Goal: Task Accomplishment & Management: Manage account settings

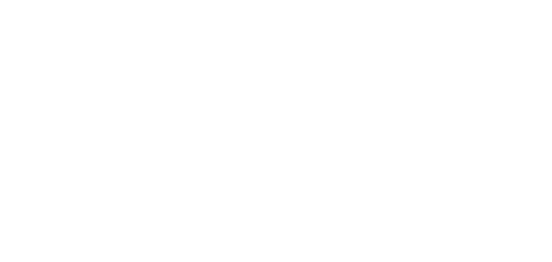
select select "*"
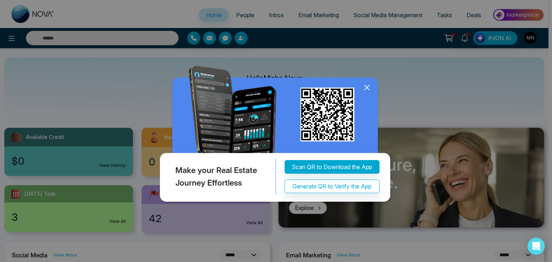
click at [365, 86] on icon at bounding box center [367, 87] width 11 height 11
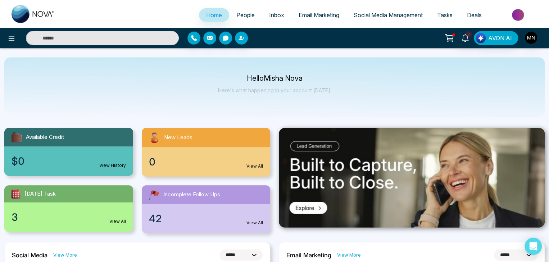
click at [250, 12] on link "People" at bounding box center [245, 15] width 33 height 14
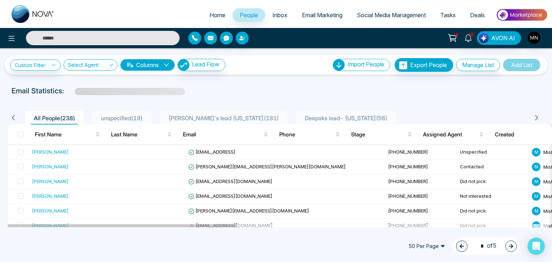
click at [131, 123] on li "unspecified ( 19 )" at bounding box center [121, 118] width 59 height 14
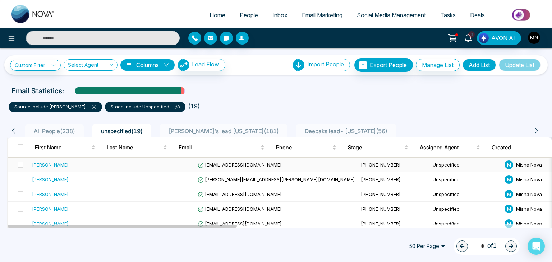
click at [22, 160] on td at bounding box center [19, 165] width 22 height 15
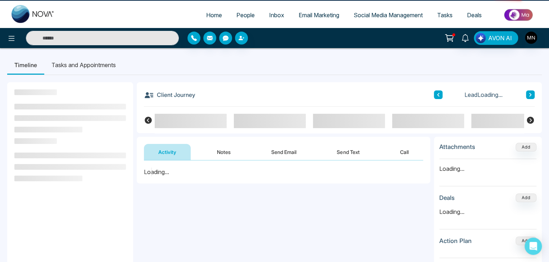
click at [20, 164] on ul at bounding box center [69, 167] width 111 height 29
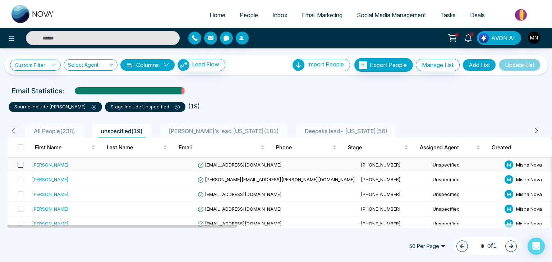
click at [19, 165] on span at bounding box center [21, 165] width 6 height 6
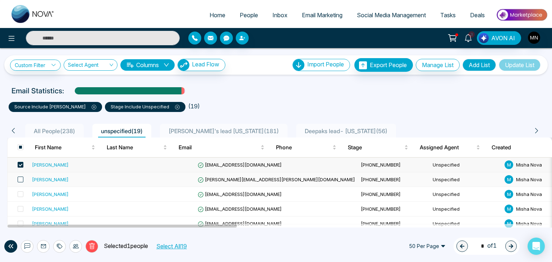
click at [19, 180] on span at bounding box center [21, 180] width 6 height 6
click at [20, 197] on label at bounding box center [18, 195] width 10 height 8
click at [50, 193] on div "[PERSON_NAME]" at bounding box center [50, 194] width 37 height 7
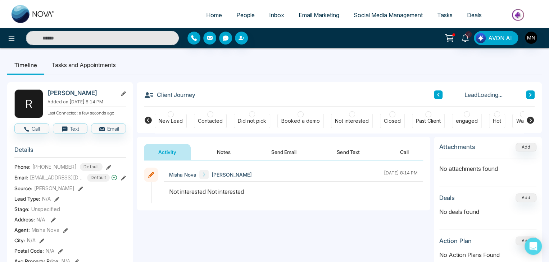
click at [366, 118] on div "Not interested" at bounding box center [352, 121] width 42 height 14
click at [232, 152] on button "Notes" at bounding box center [223, 152] width 42 height 16
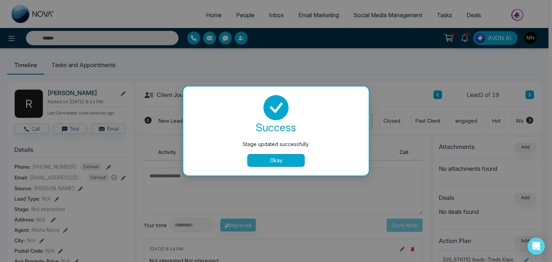
click at [280, 164] on button "Okay" at bounding box center [276, 160] width 58 height 13
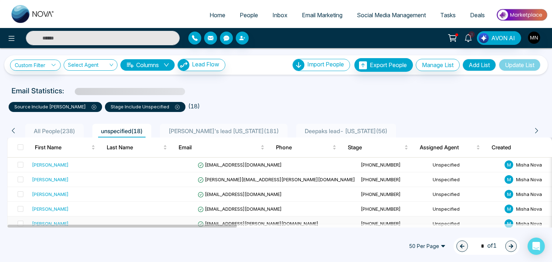
scroll to position [2, 0]
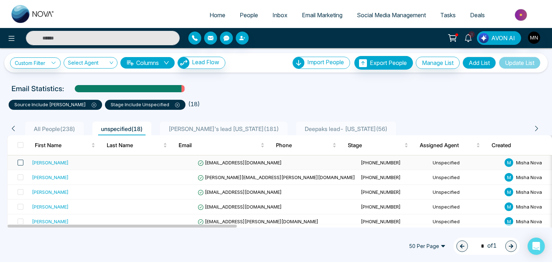
click at [19, 162] on span at bounding box center [21, 163] width 6 height 6
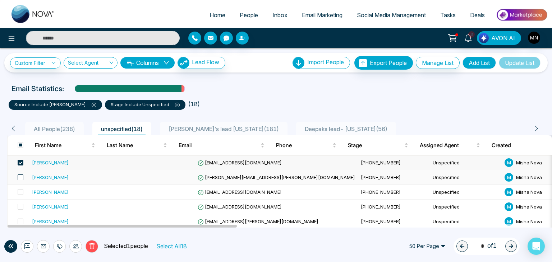
click at [19, 176] on span at bounding box center [21, 178] width 6 height 6
click at [75, 245] on icon at bounding box center [76, 247] width 6 height 6
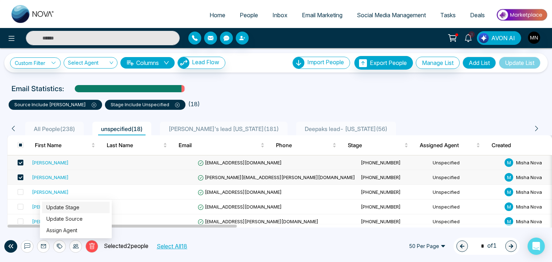
click at [78, 210] on link "Update Stage" at bounding box center [62, 208] width 33 height 6
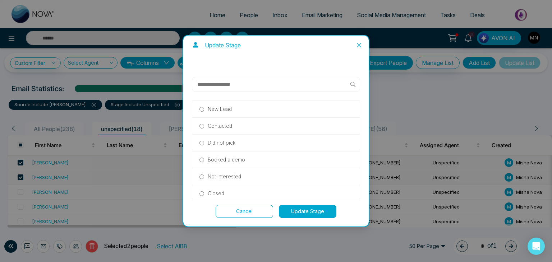
click at [256, 81] on input "text" at bounding box center [274, 84] width 154 height 9
click at [231, 146] on p "Did not pick" at bounding box center [222, 143] width 28 height 8
click at [298, 210] on button "Update Stage" at bounding box center [308, 211] width 58 height 13
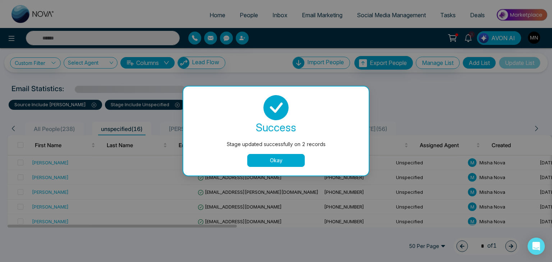
click at [265, 163] on button "Okay" at bounding box center [276, 160] width 58 height 13
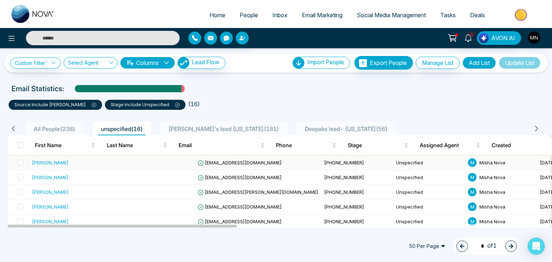
click at [23, 166] on td at bounding box center [19, 163] width 22 height 15
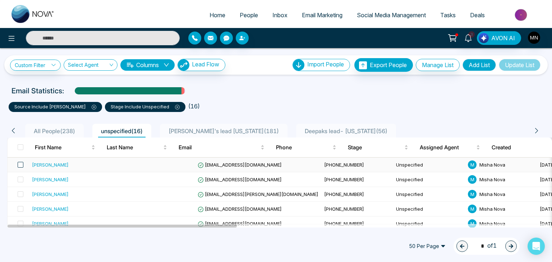
click at [22, 165] on span at bounding box center [21, 165] width 6 height 6
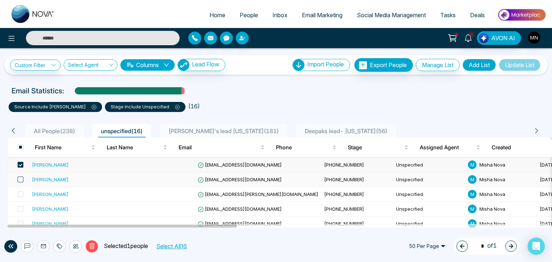
click at [19, 181] on span at bounding box center [21, 180] width 6 height 6
click at [23, 197] on td at bounding box center [19, 194] width 22 height 15
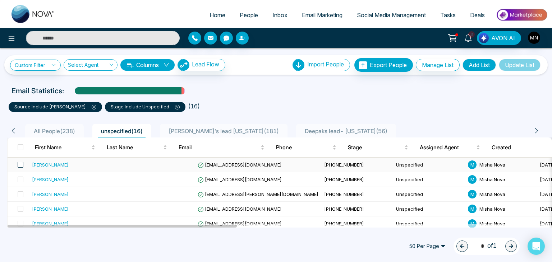
click at [22, 166] on span at bounding box center [21, 165] width 6 height 6
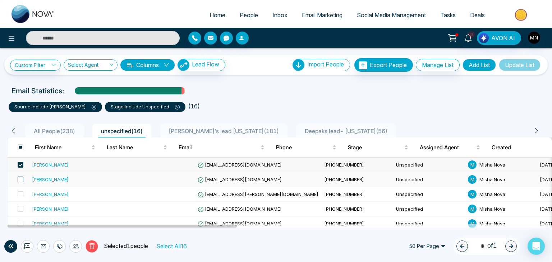
click at [21, 182] on span at bounding box center [21, 180] width 6 height 6
click at [20, 194] on span at bounding box center [21, 195] width 6 height 6
click at [22, 207] on span at bounding box center [21, 209] width 6 height 6
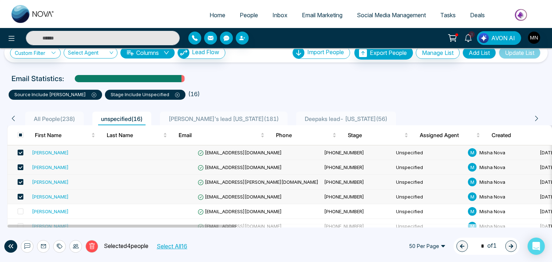
scroll to position [29, 0]
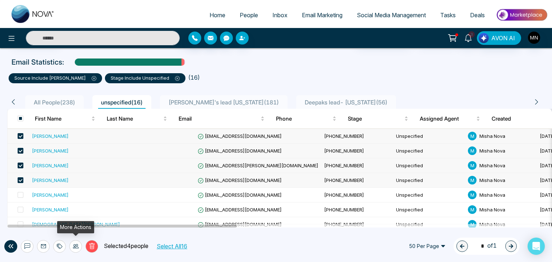
click at [75, 244] on icon at bounding box center [76, 247] width 6 height 6
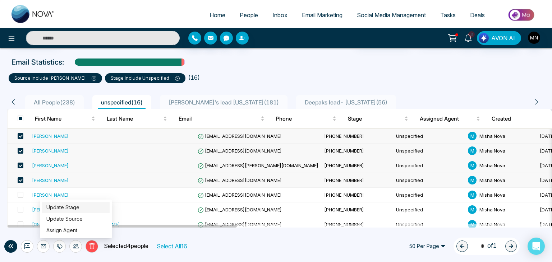
click at [79, 208] on link "Update Stage" at bounding box center [62, 208] width 33 height 6
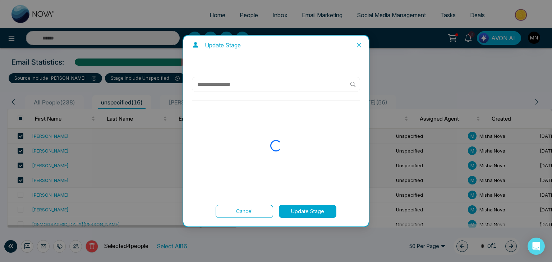
click at [252, 84] on input "text" at bounding box center [274, 84] width 154 height 9
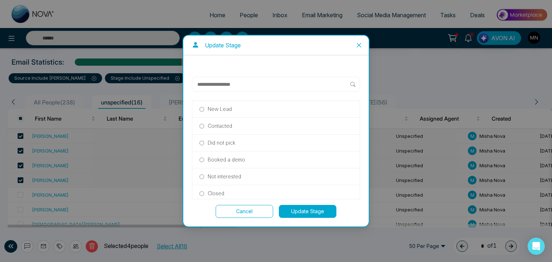
click at [210, 145] on p "Did not pick" at bounding box center [222, 143] width 28 height 8
click at [291, 215] on button "Update Stage" at bounding box center [308, 211] width 58 height 13
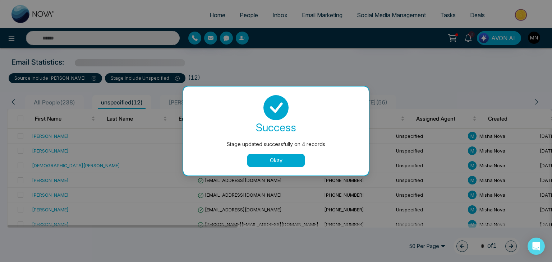
click at [282, 165] on button "Okay" at bounding box center [276, 160] width 58 height 13
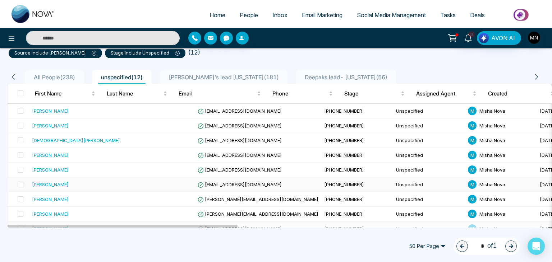
scroll to position [54, 0]
click at [19, 107] on label at bounding box center [18, 111] width 10 height 8
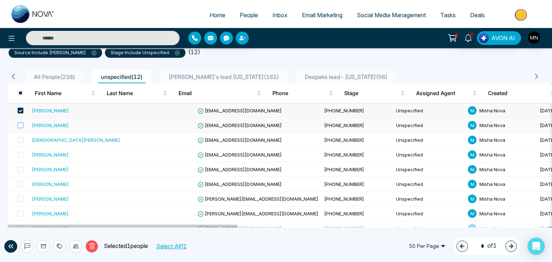
click at [16, 125] on label at bounding box center [18, 125] width 10 height 8
click at [45, 140] on div "Christian Calusa" at bounding box center [76, 140] width 88 height 7
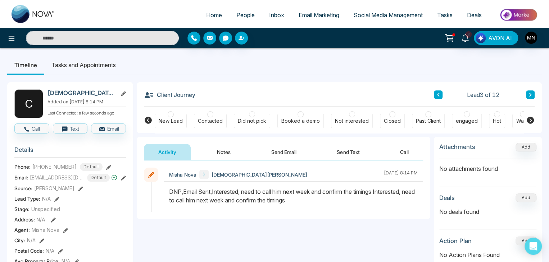
click at [226, 154] on button "Notes" at bounding box center [223, 152] width 42 height 16
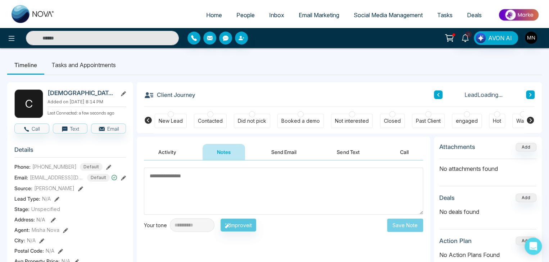
click at [217, 182] on textarea at bounding box center [283, 191] width 279 height 47
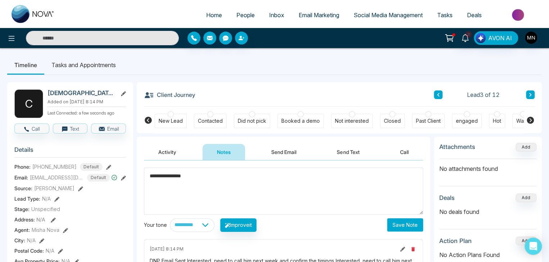
type textarea "**********"
click at [405, 224] on button "Save Note" at bounding box center [405, 225] width 36 height 13
click at [94, 68] on li "Tasks and Appointments" at bounding box center [83, 64] width 79 height 19
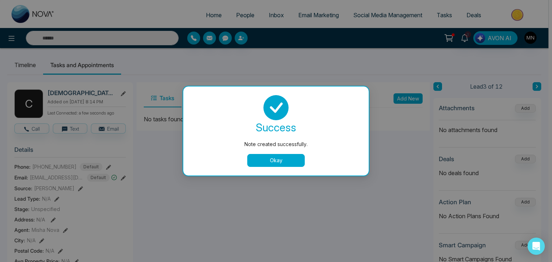
click at [275, 165] on button "Okay" at bounding box center [276, 160] width 58 height 13
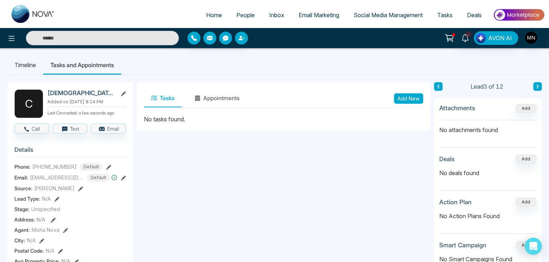
click at [404, 101] on button "Add New" at bounding box center [408, 98] width 29 height 10
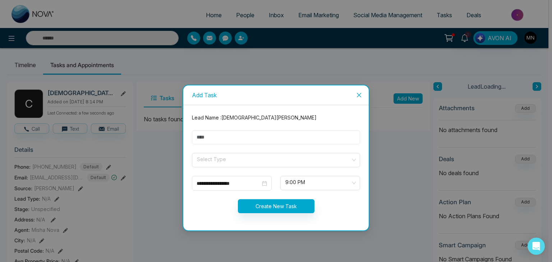
click at [249, 131] on input "text" at bounding box center [276, 137] width 168 height 14
type input "*********"
drag, startPoint x: 223, startPoint y: 151, endPoint x: 221, endPoint y: 158, distance: 7.0
click at [221, 158] on form "**********" at bounding box center [276, 168] width 177 height 108
click at [221, 158] on input "search" at bounding box center [273, 158] width 155 height 11
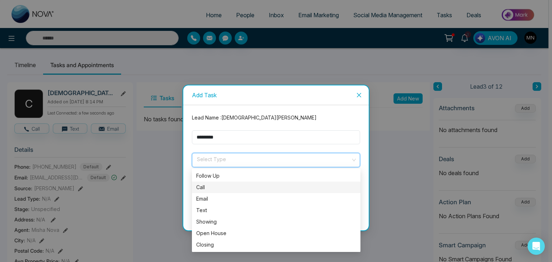
click at [206, 189] on div "Call" at bounding box center [276, 188] width 160 height 8
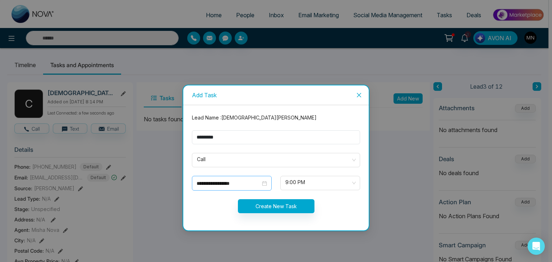
click at [263, 185] on div "**********" at bounding box center [232, 184] width 70 height 8
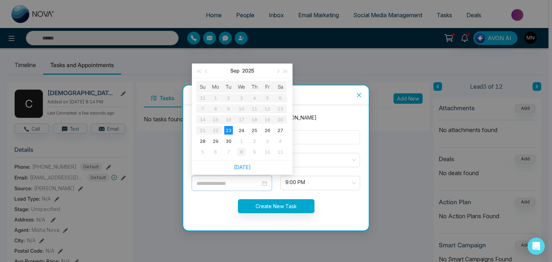
type input "**********"
click at [247, 152] on td "8" at bounding box center [241, 152] width 13 height 11
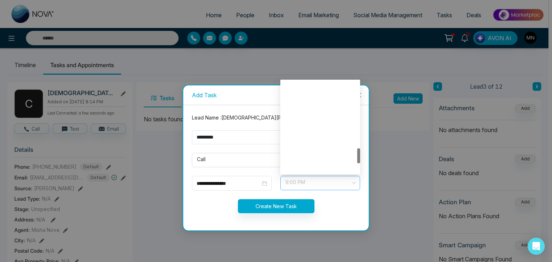
click at [312, 183] on span "9:00 PM" at bounding box center [320, 183] width 70 height 12
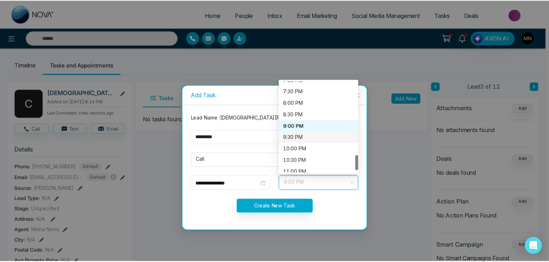
scroll to position [449, 0]
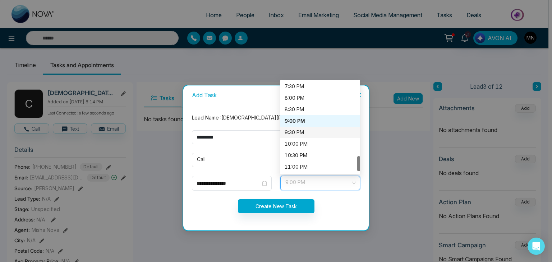
click at [301, 135] on div "9:30 PM" at bounding box center [320, 133] width 71 height 8
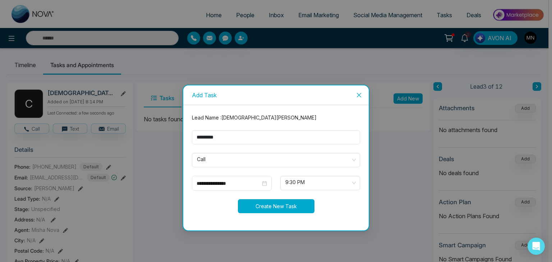
click at [270, 205] on button "Create New Task" at bounding box center [276, 206] width 77 height 14
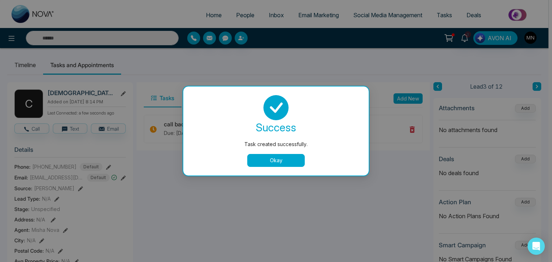
click at [260, 162] on button "Okay" at bounding box center [276, 160] width 58 height 13
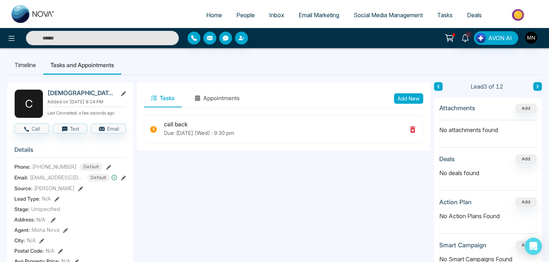
click at [29, 65] on li "Timeline" at bounding box center [25, 64] width 36 height 19
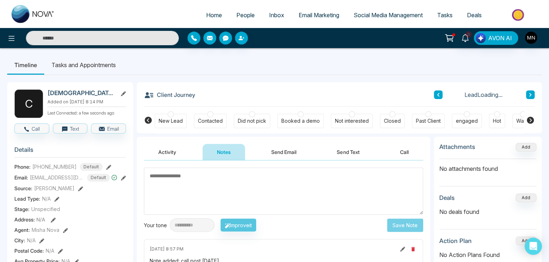
click at [217, 124] on div "Contacted" at bounding box center [210, 121] width 25 height 7
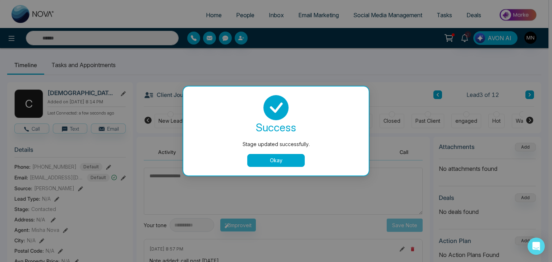
click at [285, 158] on button "Okay" at bounding box center [276, 160] width 58 height 13
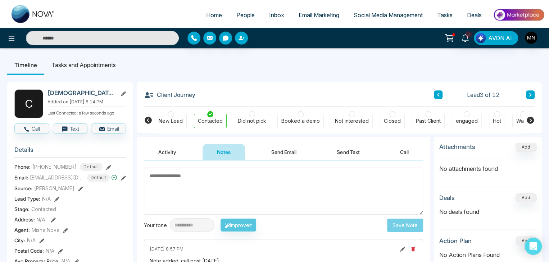
click at [221, 193] on textarea at bounding box center [283, 191] width 279 height 47
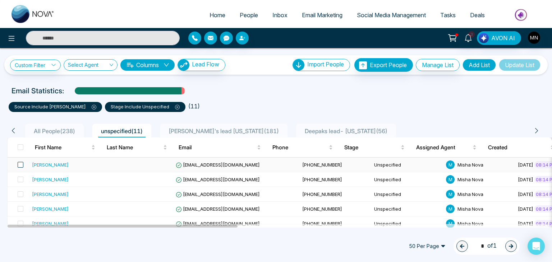
click at [20, 165] on span at bounding box center [21, 165] width 6 height 6
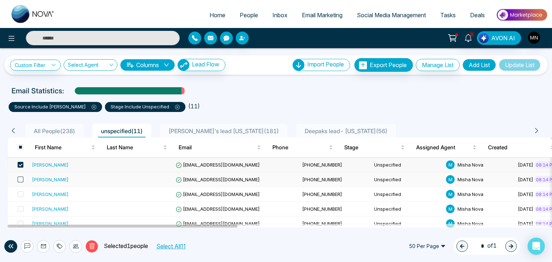
click at [20, 178] on span at bounding box center [21, 180] width 6 height 6
click at [74, 248] on icon at bounding box center [76, 247] width 6 height 6
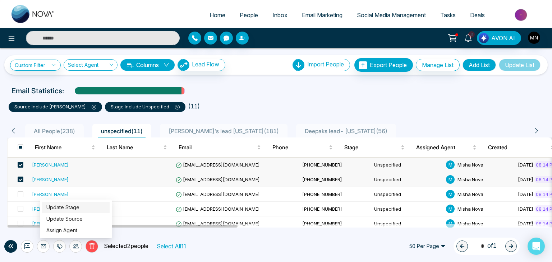
click at [79, 209] on link "Update Stage" at bounding box center [62, 208] width 33 height 6
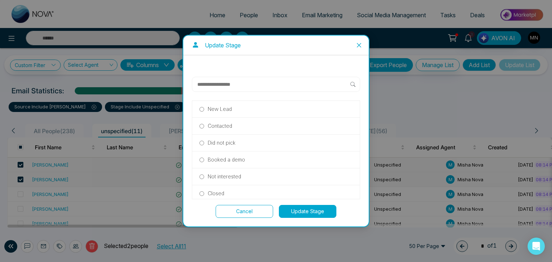
click at [240, 78] on div at bounding box center [276, 84] width 168 height 15
click at [220, 143] on p "Did not pick" at bounding box center [222, 143] width 28 height 8
click at [301, 215] on button "Update Stage" at bounding box center [308, 211] width 58 height 13
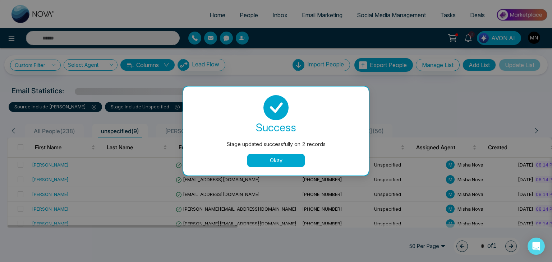
click at [267, 165] on button "Okay" at bounding box center [276, 160] width 58 height 13
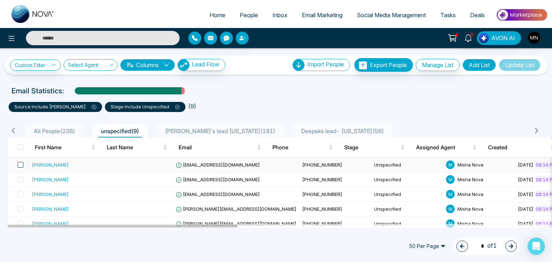
click at [19, 166] on span at bounding box center [21, 165] width 6 height 6
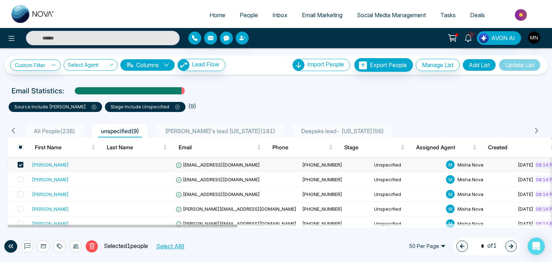
click at [49, 166] on div "Junior Logan" at bounding box center [50, 164] width 37 height 7
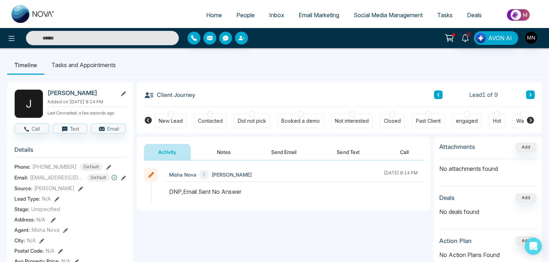
click at [224, 150] on button "Notes" at bounding box center [223, 152] width 42 height 16
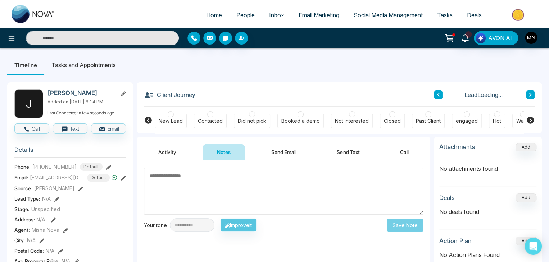
click at [210, 184] on textarea at bounding box center [283, 191] width 279 height 47
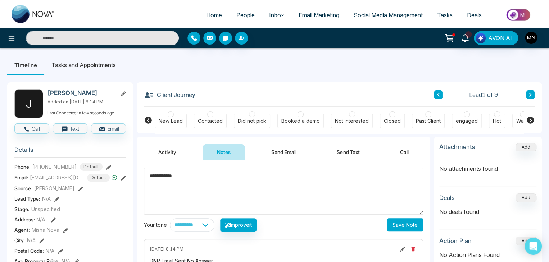
type textarea "**********"
click at [397, 227] on button "Save Note" at bounding box center [405, 225] width 36 height 13
click at [348, 123] on div "Not interested" at bounding box center [352, 121] width 34 height 7
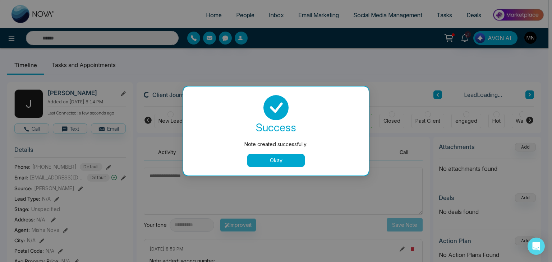
click at [256, 166] on button "Okay" at bounding box center [276, 160] width 58 height 13
click at [266, 167] on button "Okay" at bounding box center [276, 160] width 58 height 13
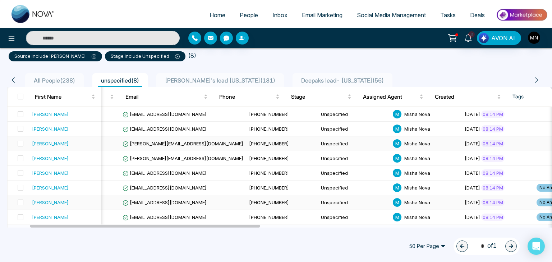
scroll to position [0, 52]
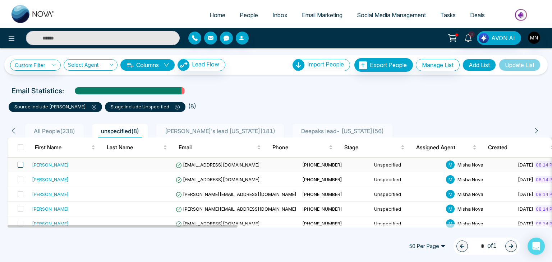
click at [21, 163] on span at bounding box center [21, 165] width 6 height 6
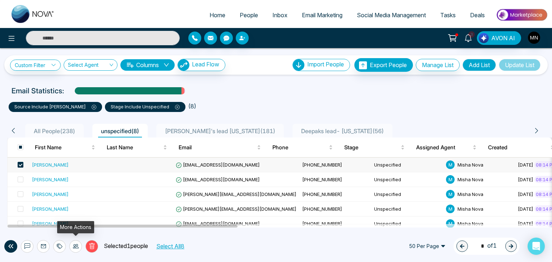
click at [73, 246] on icon at bounding box center [76, 246] width 6 height 4
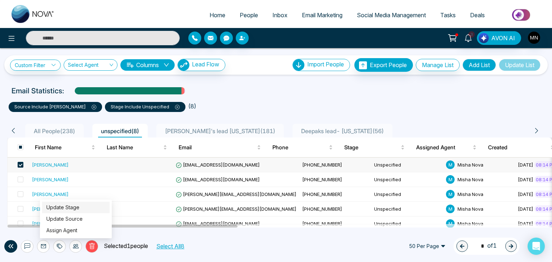
click at [79, 211] on link "Update Stage" at bounding box center [62, 208] width 33 height 6
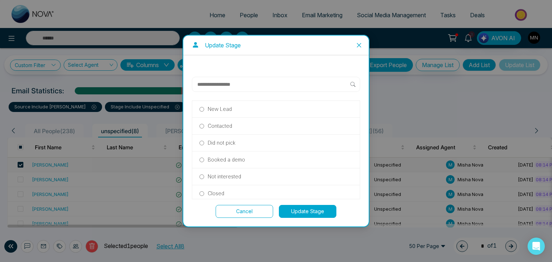
click at [231, 87] on input "text" at bounding box center [274, 84] width 154 height 9
click at [227, 141] on p "Did not pick" at bounding box center [222, 143] width 28 height 8
click at [298, 213] on button "Update Stage" at bounding box center [308, 211] width 58 height 13
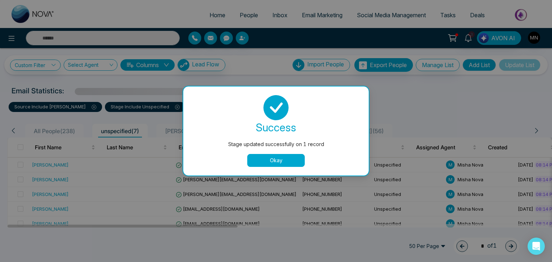
click at [286, 163] on button "Okay" at bounding box center [276, 160] width 58 height 13
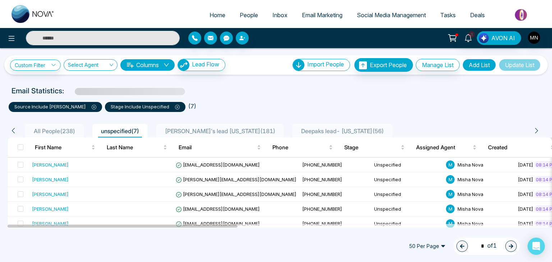
click at [105, 38] on input "text" at bounding box center [103, 38] width 154 height 14
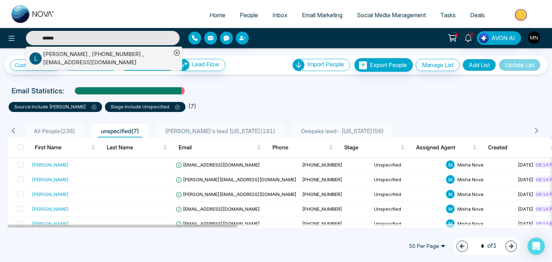
type input "******"
click at [108, 57] on div "Leyder Salamanca , +14079217150 , leydersalamanca@gmail.com" at bounding box center [107, 58] width 128 height 16
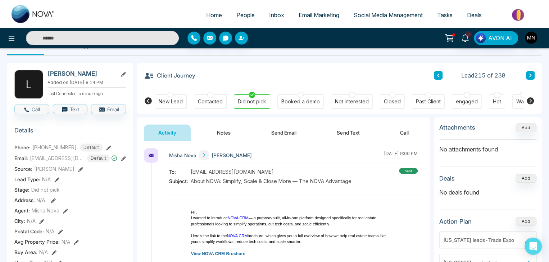
scroll to position [20, 0]
click at [449, 38] on icon at bounding box center [449, 38] width 10 height 10
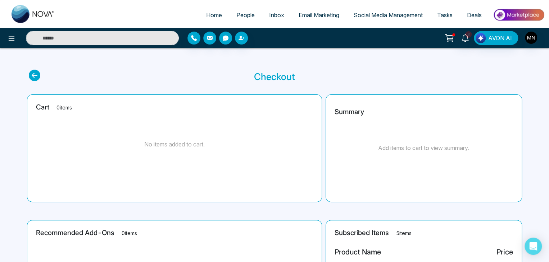
click at [439, 12] on span "Tasks" at bounding box center [444, 15] width 15 height 7
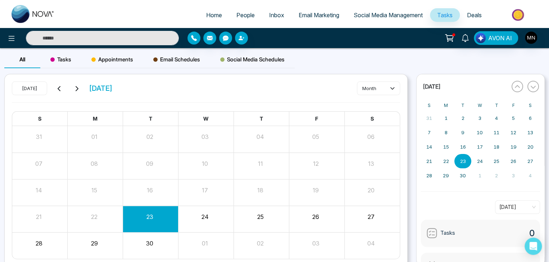
click at [372, 11] on link "Social Media Management" at bounding box center [387, 15] width 83 height 14
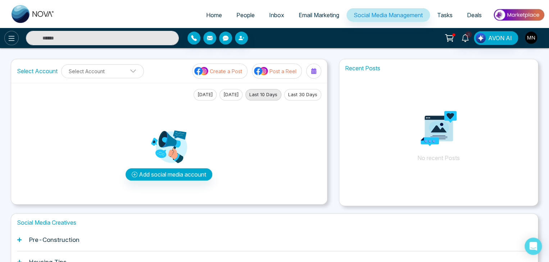
click at [7, 39] on icon at bounding box center [11, 38] width 9 height 9
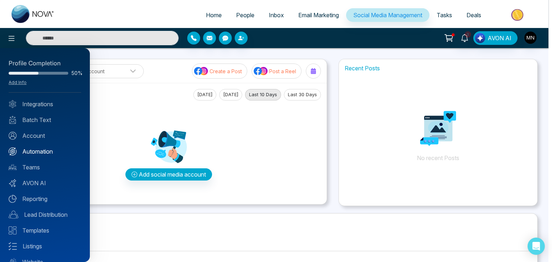
click at [33, 150] on link "Automation" at bounding box center [45, 151] width 73 height 9
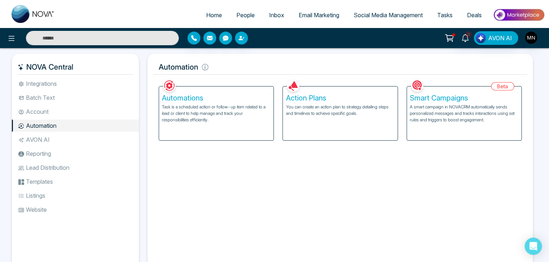
click at [193, 101] on h5 "Automations" at bounding box center [216, 98] width 109 height 9
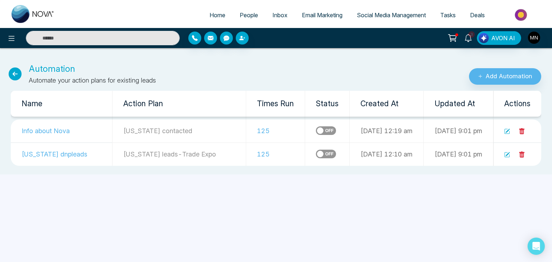
click at [315, 17] on span "Email Marketing" at bounding box center [322, 15] width 41 height 7
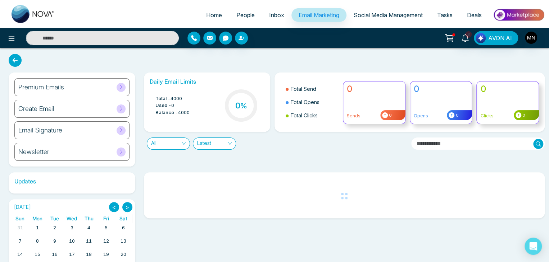
click at [389, 18] on span "Social Media Management" at bounding box center [387, 15] width 69 height 7
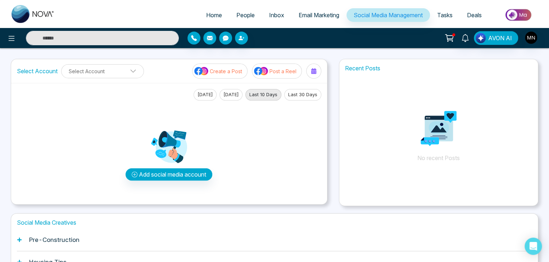
click at [450, 14] on span "Tasks" at bounding box center [444, 15] width 15 height 7
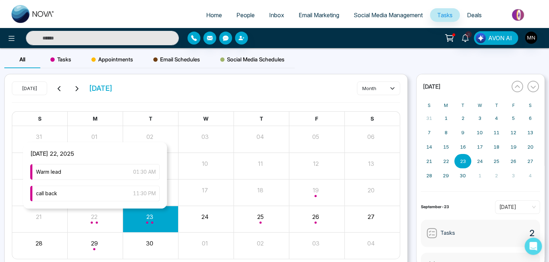
click at [93, 224] on div "Month View" at bounding box center [95, 219] width 55 height 17
click at [114, 173] on div "Warm lead 01:30 AM" at bounding box center [94, 172] width 129 height 16
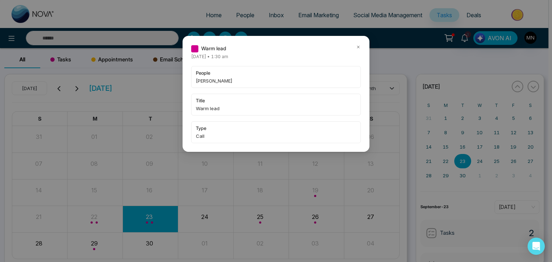
click at [358, 47] on icon at bounding box center [358, 47] width 2 height 2
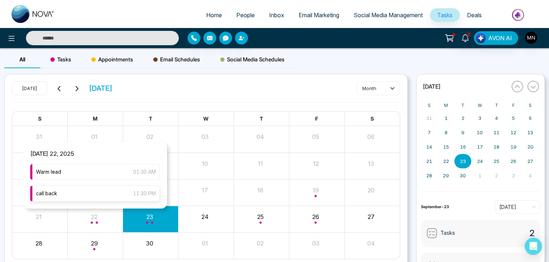
click at [101, 188] on div "call back 11:30 PM" at bounding box center [94, 194] width 129 height 16
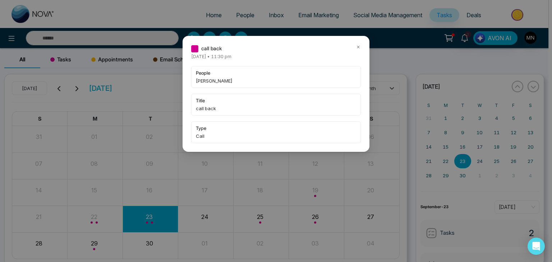
click at [152, 215] on div "call back [DATE] • 11:30 pm people [PERSON_NAME] title call back type Call" at bounding box center [276, 131] width 552 height 262
click at [152, 216] on div "call back [DATE] • 11:30 pm people [PERSON_NAME] title call back type Call" at bounding box center [276, 131] width 552 height 262
click at [175, 219] on div "call back [DATE] • 11:30 pm people [PERSON_NAME] title call back type Call" at bounding box center [276, 131] width 552 height 262
click at [356, 48] on icon at bounding box center [358, 47] width 5 height 5
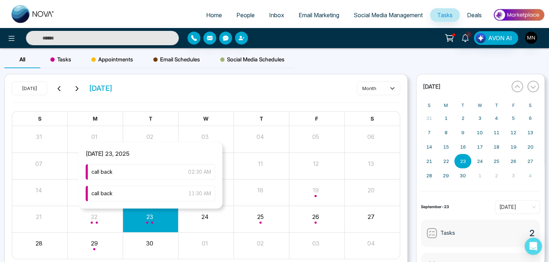
click at [146, 225] on div "Month View" at bounding box center [150, 219] width 55 height 17
click at [147, 169] on div "call back 02:30 AM" at bounding box center [150, 172] width 129 height 16
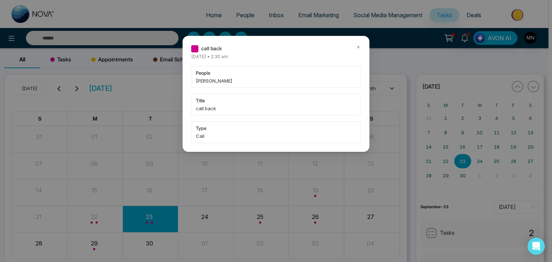
click at [358, 49] on icon at bounding box center [358, 47] width 5 height 5
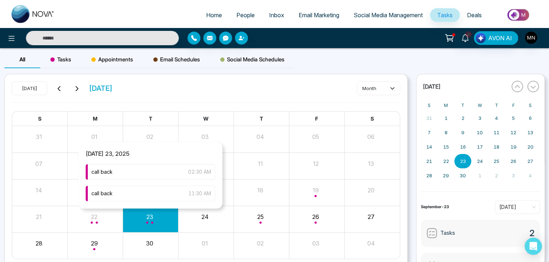
click at [152, 217] on div "Month View" at bounding box center [150, 219] width 55 height 17
click at [139, 191] on div "call back 11:30 AM" at bounding box center [150, 194] width 129 height 16
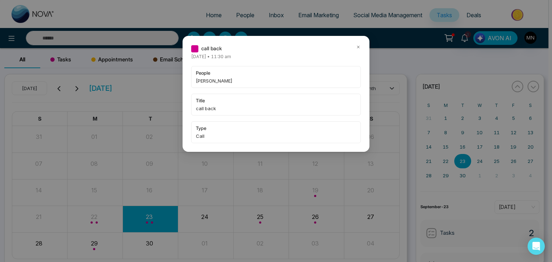
click at [359, 46] on icon at bounding box center [358, 47] width 2 height 2
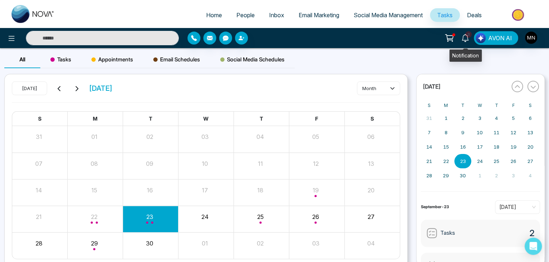
click at [464, 41] on icon at bounding box center [465, 38] width 8 height 8
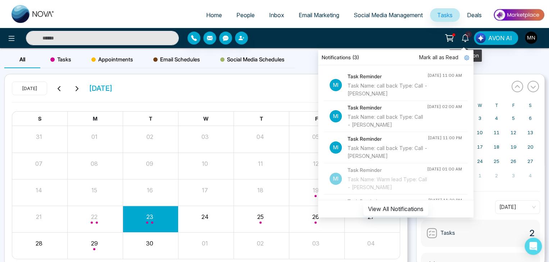
click at [465, 39] on icon at bounding box center [465, 38] width 8 height 8
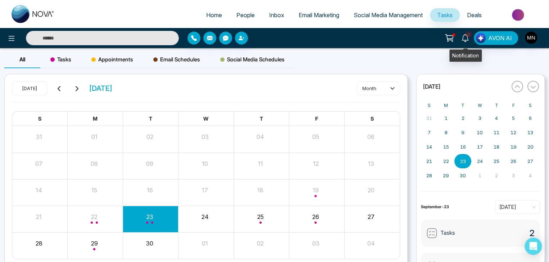
click at [465, 39] on icon at bounding box center [465, 38] width 8 height 8
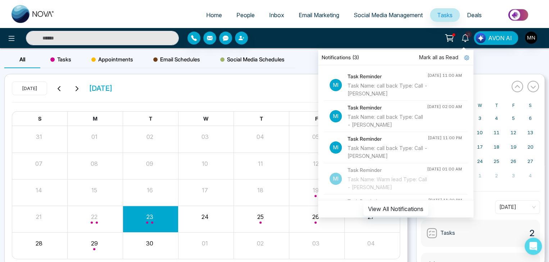
click at [285, 64] on div "Social Media Schedules" at bounding box center [252, 59] width 84 height 17
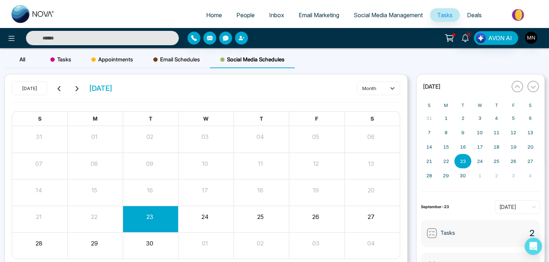
click at [169, 63] on span "Email Schedules" at bounding box center [176, 59] width 47 height 9
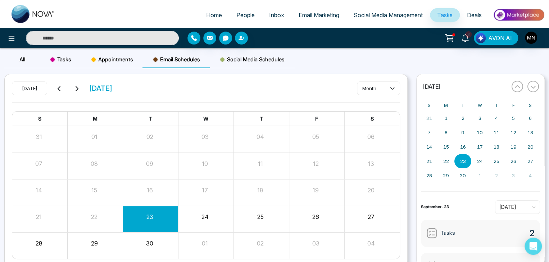
click at [92, 33] on input "text" at bounding box center [102, 38] width 153 height 14
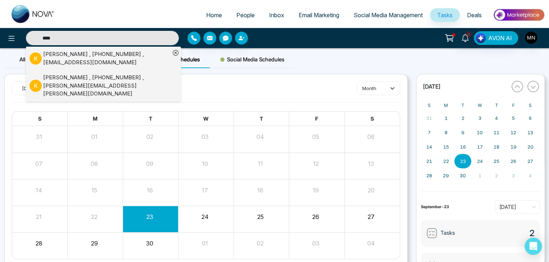
type input "****"
click at [269, 14] on span "Inbox" at bounding box center [276, 15] width 15 height 7
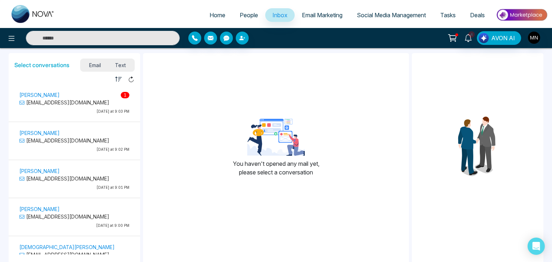
click at [82, 105] on p "[EMAIL_ADDRESS][DOMAIN_NAME]" at bounding box center [74, 103] width 110 height 8
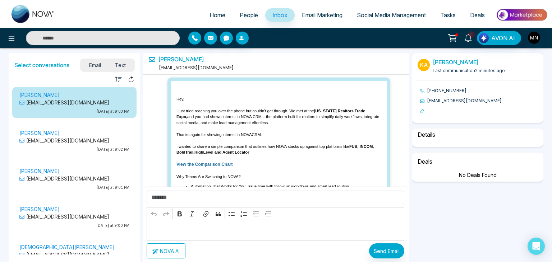
scroll to position [1006, 0]
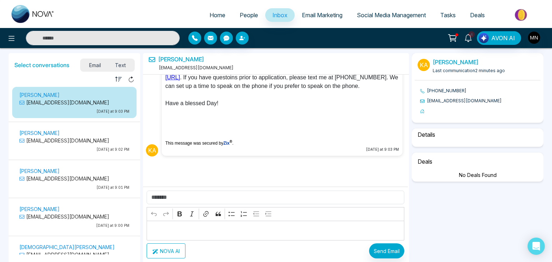
select select "****"
select select "*******"
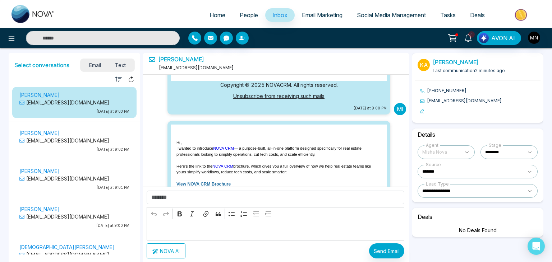
scroll to position [453, 0]
click at [76, 148] on p "Today at 9:02 PM" at bounding box center [74, 149] width 110 height 5
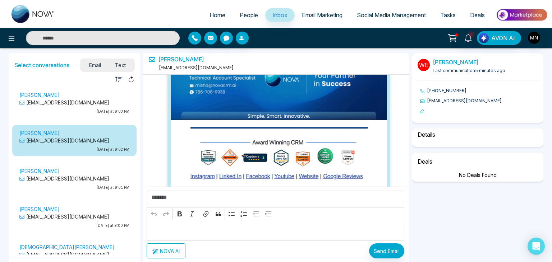
select select "****"
select select "*******"
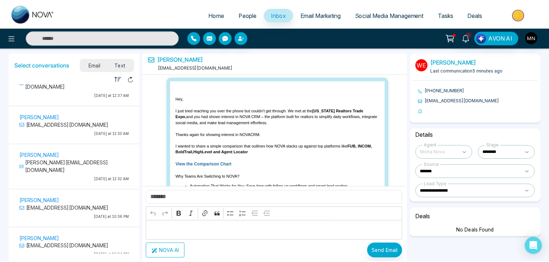
scroll to position [1449, 0]
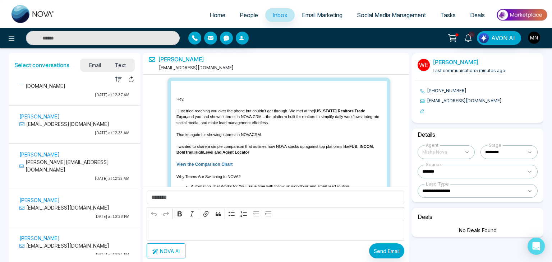
click at [212, 18] on span "Home" at bounding box center [218, 15] width 16 height 7
select select "*"
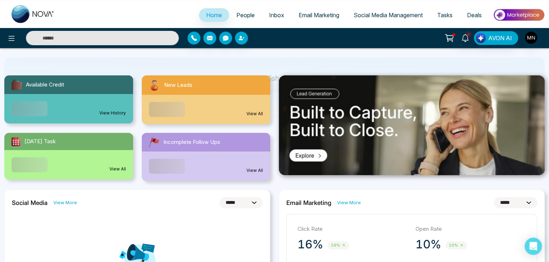
scroll to position [104, 0]
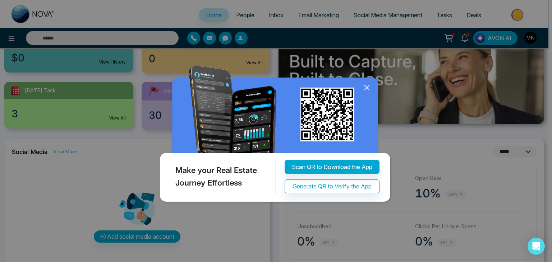
click at [368, 90] on icon at bounding box center [366, 88] width 5 height 5
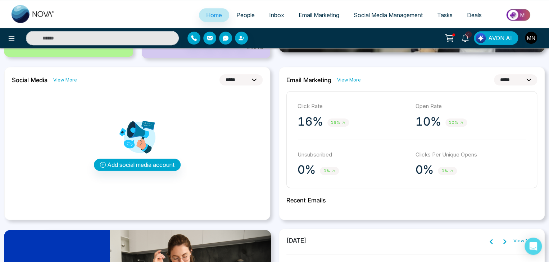
scroll to position [176, 0]
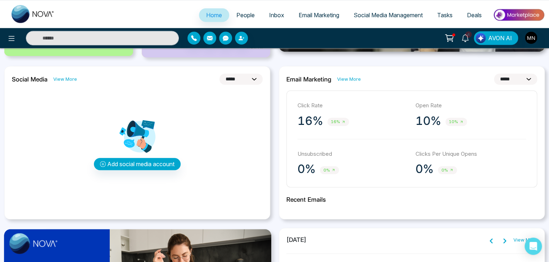
click at [339, 123] on span "16%" at bounding box center [338, 122] width 22 height 8
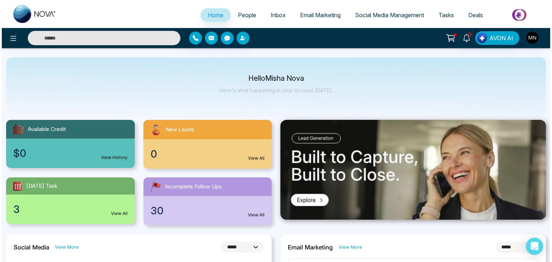
scroll to position [0, 0]
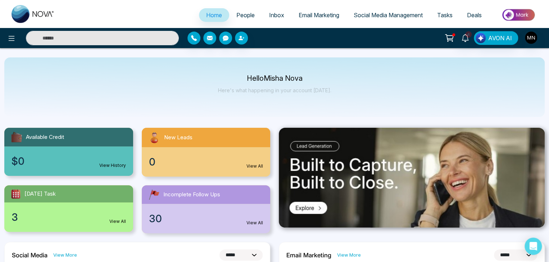
click at [246, 16] on span "People" at bounding box center [245, 15] width 18 height 7
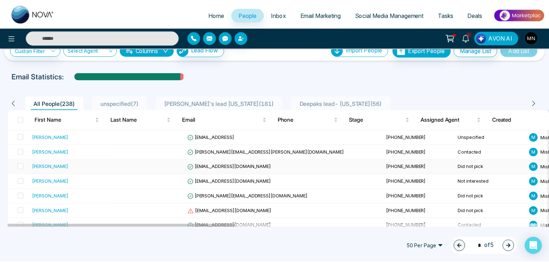
scroll to position [17, 0]
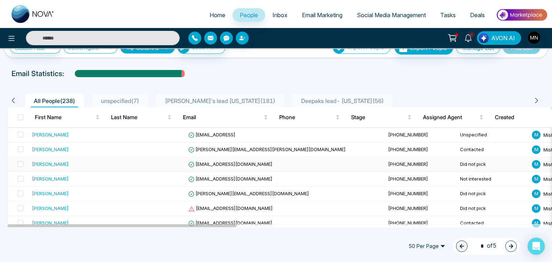
click at [55, 165] on div "PUJA ROMERO" at bounding box center [50, 164] width 37 height 7
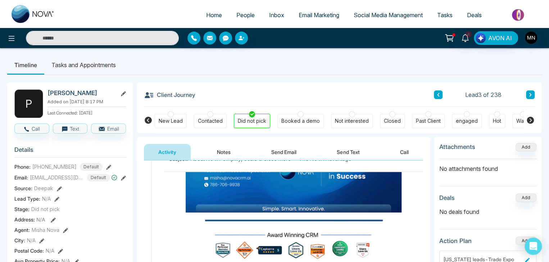
click at [340, 151] on button "Send Text" at bounding box center [347, 152] width 51 height 16
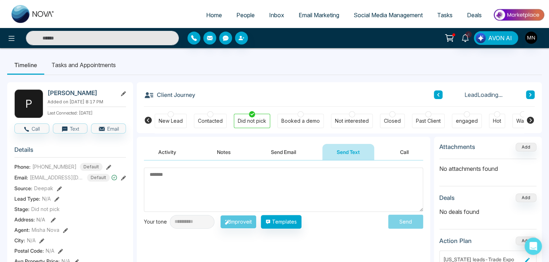
click at [229, 171] on textarea at bounding box center [283, 190] width 279 height 44
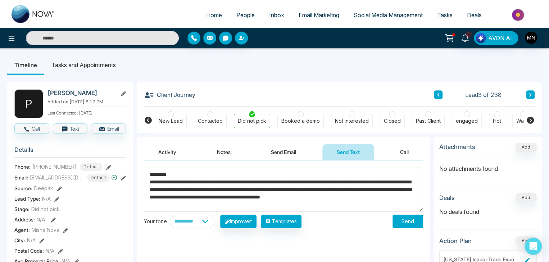
type textarea "**********"
click at [214, 224] on select "**********" at bounding box center [192, 222] width 45 height 14
click at [170, 215] on select "**********" at bounding box center [192, 222] width 45 height 14
click at [204, 216] on select "**********" at bounding box center [192, 222] width 45 height 14
select select "**********"
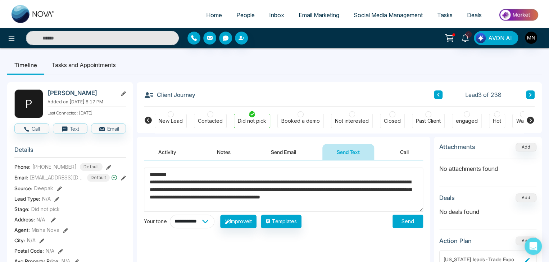
click at [170, 215] on select "**********" at bounding box center [192, 222] width 45 height 14
click at [256, 226] on button "Improve it" at bounding box center [238, 222] width 36 height 14
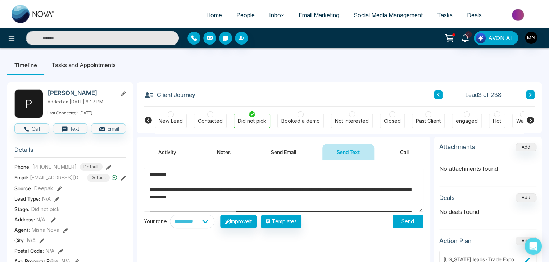
click at [273, 161] on div "**********" at bounding box center [283, 233] width 293 height 144
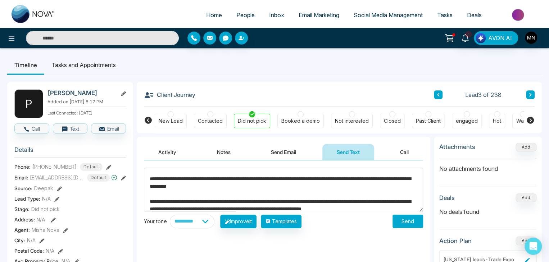
scroll to position [11, 0]
click at [176, 187] on textarea "**********" at bounding box center [283, 190] width 279 height 44
click at [180, 188] on textarea "**********" at bounding box center [283, 190] width 279 height 44
click at [179, 187] on textarea "**********" at bounding box center [283, 190] width 279 height 44
click at [196, 187] on textarea "**********" at bounding box center [283, 190] width 279 height 44
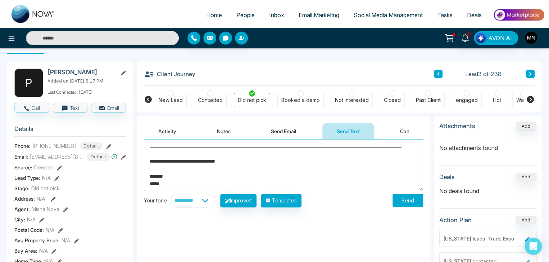
scroll to position [21, 0]
click at [174, 185] on textarea "**********" at bounding box center [283, 169] width 279 height 44
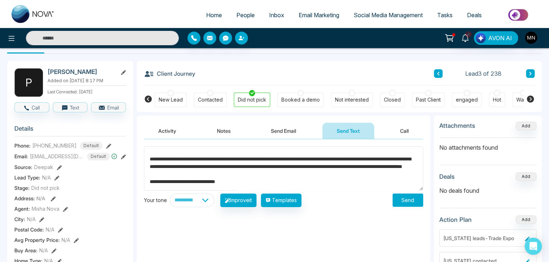
scroll to position [0, 0]
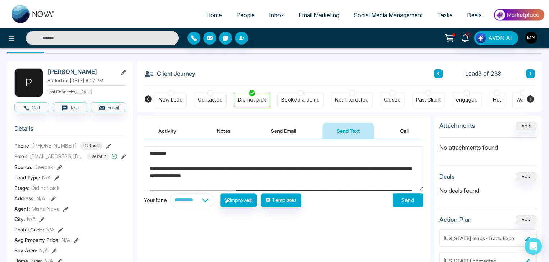
drag, startPoint x: 189, startPoint y: 188, endPoint x: 130, endPoint y: 129, distance: 83.9
type textarea "**********"
click at [411, 205] on button "Send" at bounding box center [407, 200] width 31 height 13
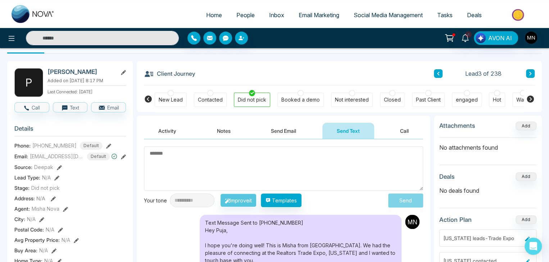
click at [275, 163] on textarea at bounding box center [283, 169] width 279 height 44
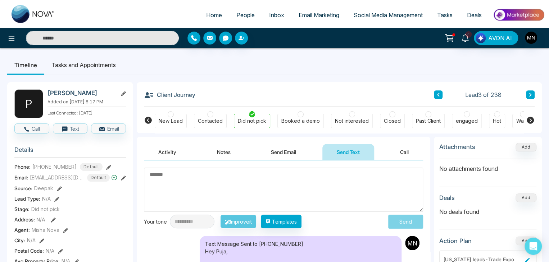
click at [112, 35] on input "text" at bounding box center [102, 38] width 153 height 14
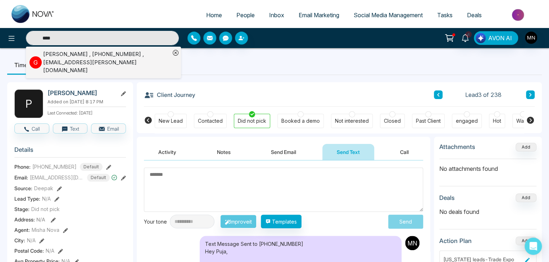
type input "****"
click at [66, 59] on div "Gigi otero , +16456667856 , gigi.otero@citynational.com" at bounding box center [106, 62] width 127 height 24
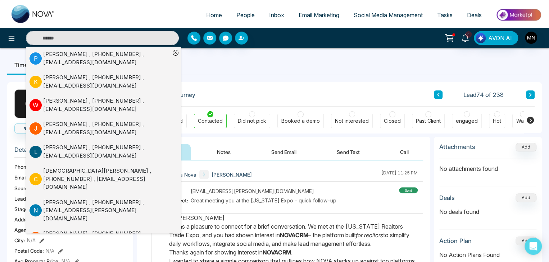
click at [280, 204] on span "Great meeting you at the [US_STATE] Expo – quick follow-up" at bounding box center [264, 201] width 146 height 8
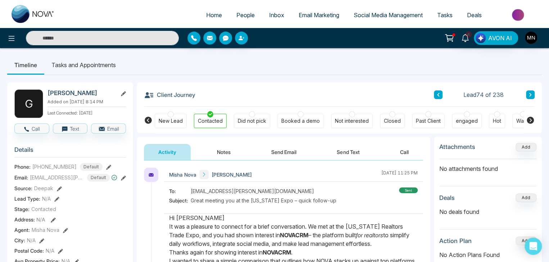
click at [336, 151] on button "Send Text" at bounding box center [347, 152] width 51 height 16
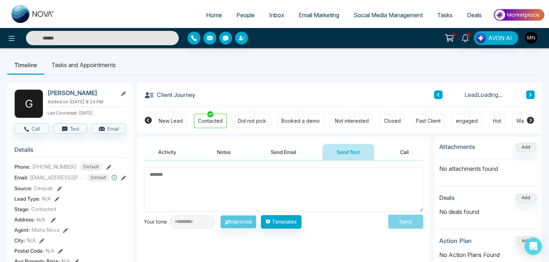
click at [181, 199] on textarea at bounding box center [283, 190] width 279 height 44
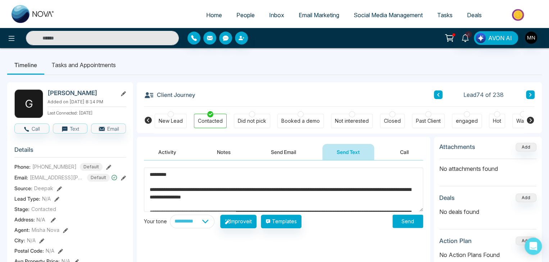
click at [171, 175] on textarea "**********" at bounding box center [283, 190] width 279 height 44
type textarea "**********"
click at [407, 225] on button "Send" at bounding box center [407, 221] width 31 height 13
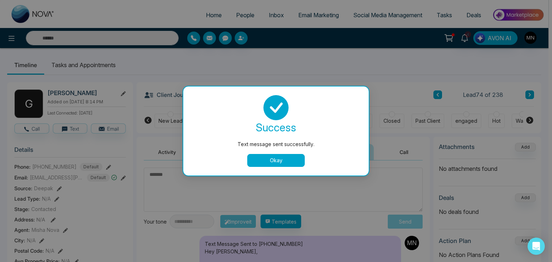
click at [269, 160] on button "Okay" at bounding box center [276, 160] width 58 height 13
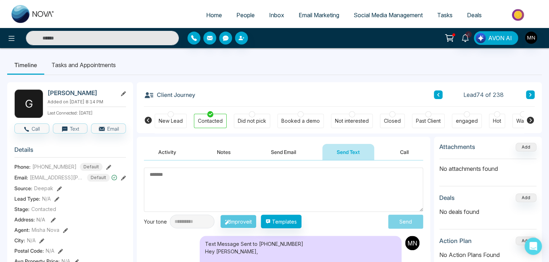
click at [93, 40] on input "text" at bounding box center [102, 38] width 153 height 14
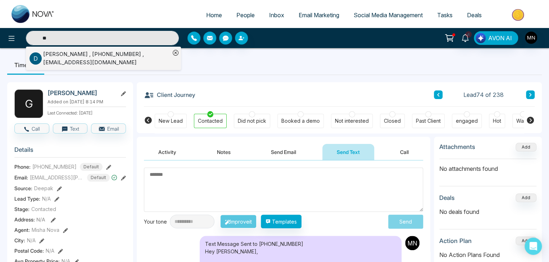
type input "**********"
click at [95, 59] on div "DR. A . Khan , +14077777792 , ceo@gatewayvalley.com" at bounding box center [106, 58] width 127 height 16
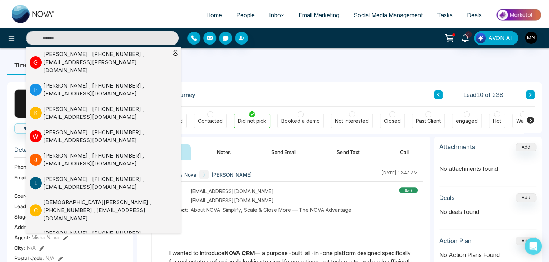
click at [280, 189] on div "CC: rezonefl@gmail.com" at bounding box center [260, 192] width 182 height 8
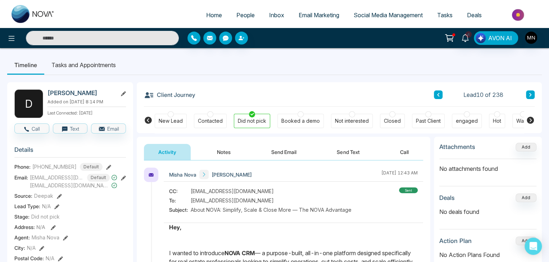
click at [357, 148] on button "Send Text" at bounding box center [347, 152] width 51 height 16
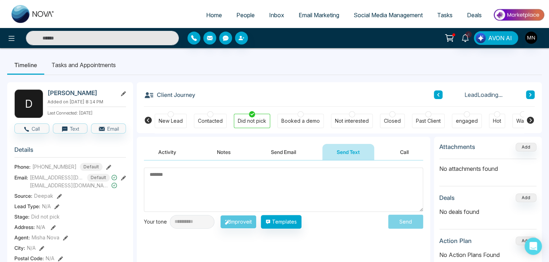
click at [244, 189] on textarea at bounding box center [283, 190] width 279 height 44
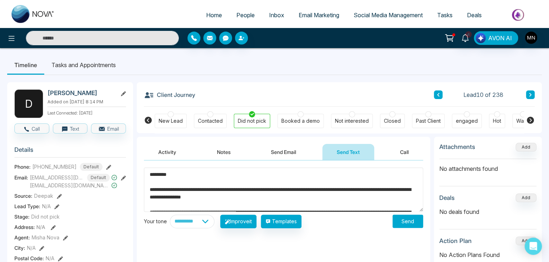
click at [170, 174] on textarea "**********" at bounding box center [283, 190] width 279 height 44
type textarea "**********"
click at [406, 225] on button "Send" at bounding box center [407, 221] width 31 height 13
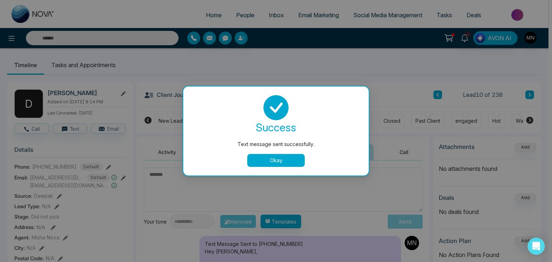
click at [282, 164] on button "Okay" at bounding box center [276, 160] width 58 height 13
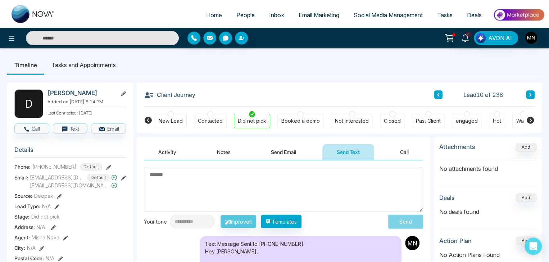
click at [106, 43] on input "text" at bounding box center [102, 38] width 153 height 14
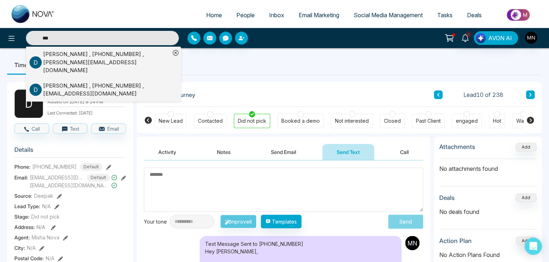
type input "***"
click at [47, 82] on div "Don Winton , +13214272323 , donw@florida1percentrealtors.com" at bounding box center [106, 90] width 127 height 16
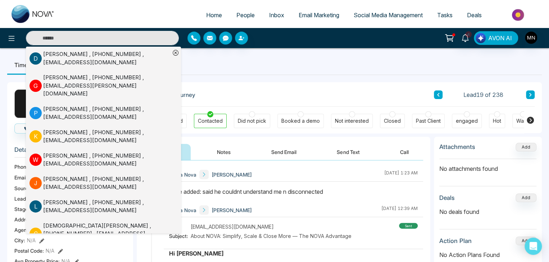
click at [269, 171] on div "Misha Nova Don Winton September 23 2025 | 1:23 AM" at bounding box center [293, 175] width 259 height 14
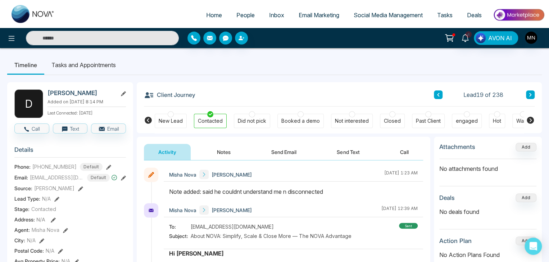
click at [233, 153] on button "Notes" at bounding box center [223, 152] width 42 height 16
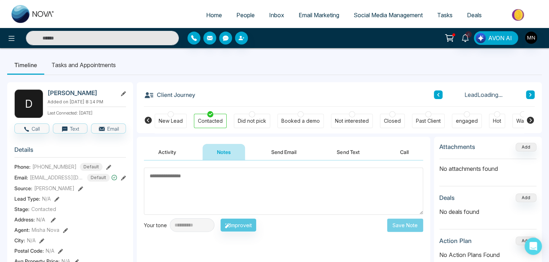
click at [210, 205] on textarea at bounding box center [283, 191] width 279 height 47
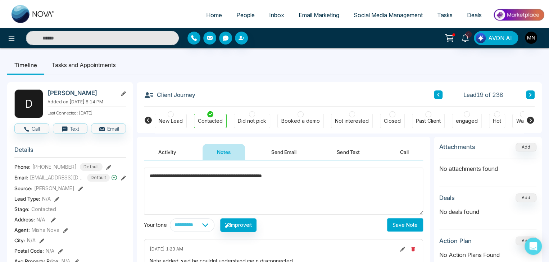
type textarea "**********"
click at [404, 229] on button "Save Note" at bounding box center [405, 225] width 36 height 13
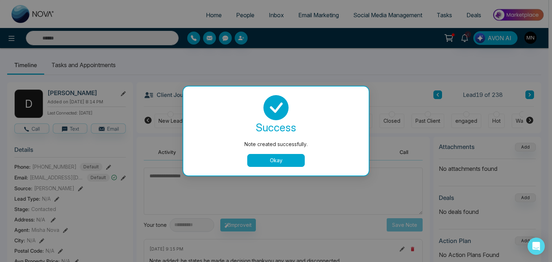
click at [285, 162] on button "Okay" at bounding box center [276, 160] width 58 height 13
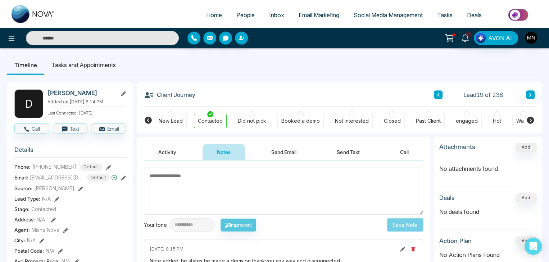
click at [348, 150] on button "Send Text" at bounding box center [347, 152] width 51 height 16
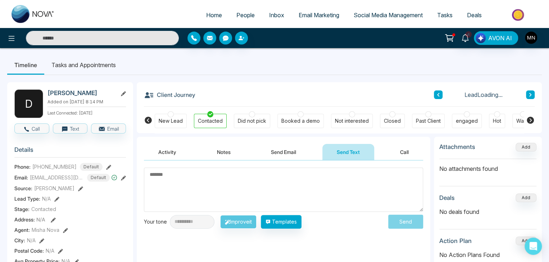
click at [252, 177] on textarea at bounding box center [283, 190] width 279 height 44
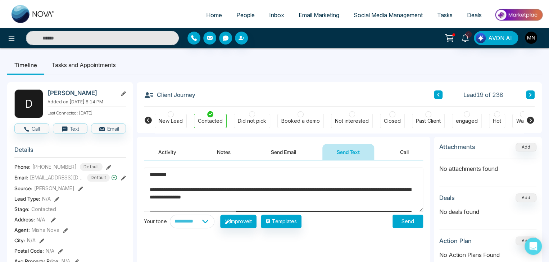
click at [170, 173] on textarea "**********" at bounding box center [283, 190] width 279 height 44
type textarea "**********"
click at [411, 225] on button "Send" at bounding box center [407, 221] width 31 height 13
click at [78, 35] on input "text" at bounding box center [102, 38] width 153 height 14
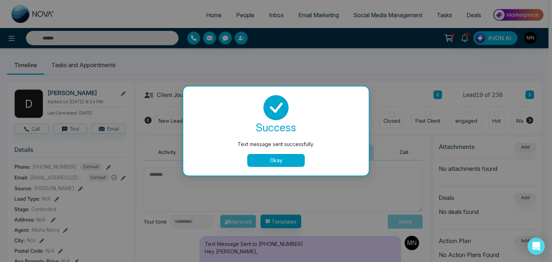
click at [285, 164] on button "Okay" at bounding box center [276, 160] width 58 height 13
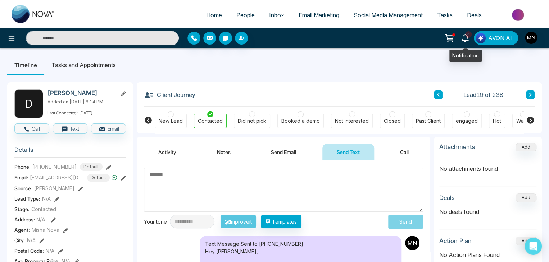
click at [464, 38] on icon at bounding box center [465, 38] width 8 height 8
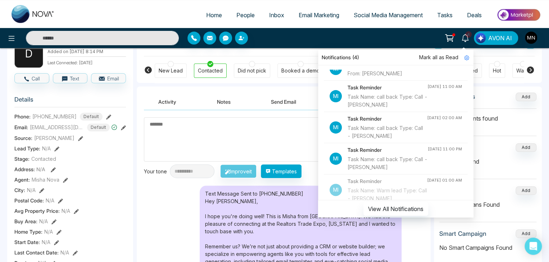
scroll to position [12, 0]
click at [377, 141] on div "Task Name: call back Type: Call - [PERSON_NAME]" at bounding box center [386, 133] width 79 height 16
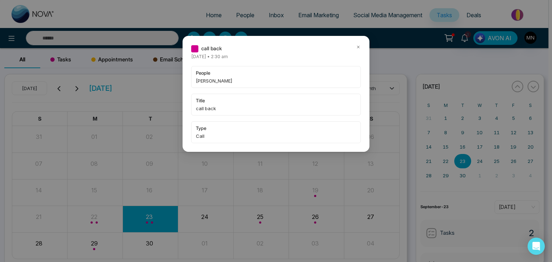
click at [96, 61] on div "call back Tuesday September-23-2025 • 2:30 am people Shelli Brammeier title cal…" at bounding box center [276, 131] width 552 height 262
click at [358, 45] on icon at bounding box center [358, 47] width 5 height 5
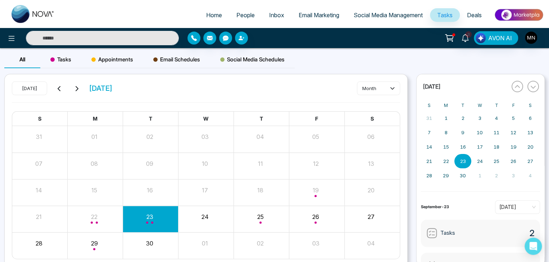
click at [240, 19] on link "People" at bounding box center [245, 15] width 33 height 14
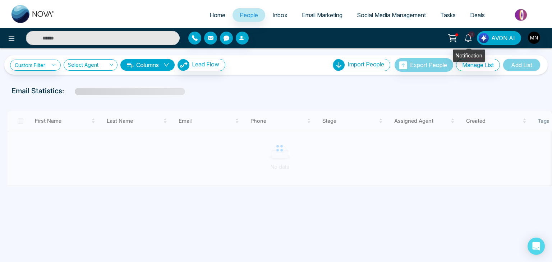
click at [476, 39] on link "3" at bounding box center [468, 37] width 17 height 13
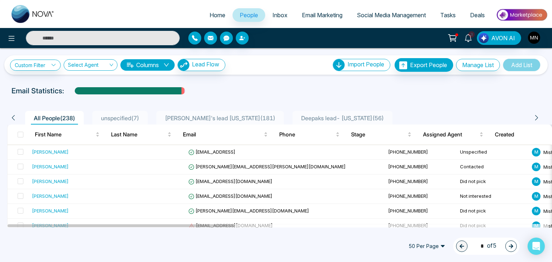
click at [75, 42] on input "text" at bounding box center [103, 38] width 154 height 14
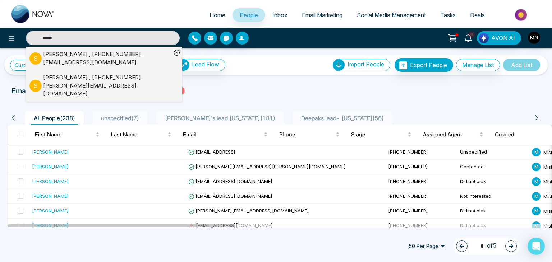
type input "*****"
click at [78, 81] on div "Shelli Brammeier , +13866981000 , shelli.stjohnsrealty@gmail.com" at bounding box center [107, 86] width 128 height 24
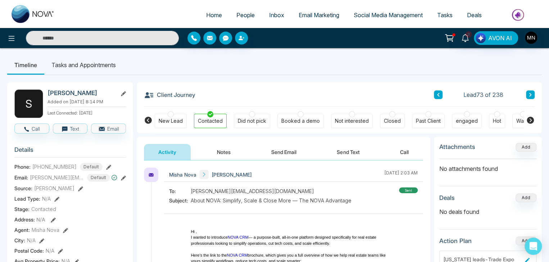
click at [224, 153] on button "Notes" at bounding box center [223, 152] width 42 height 16
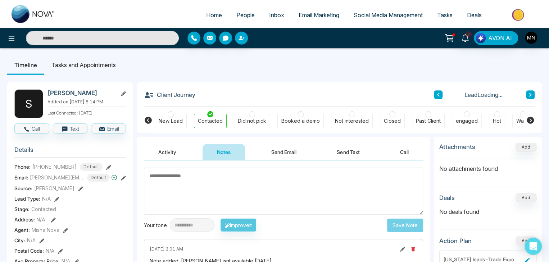
click at [234, 193] on textarea at bounding box center [283, 191] width 279 height 47
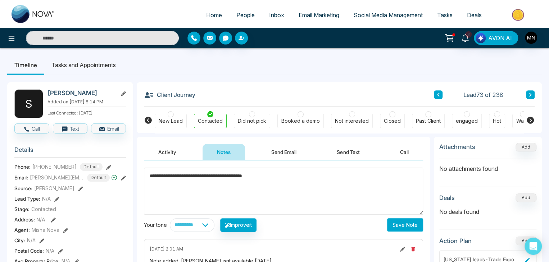
type textarea "**********"
click at [407, 228] on button "Save Note" at bounding box center [405, 225] width 36 height 13
click at [347, 120] on div "Not interested" at bounding box center [352, 121] width 34 height 7
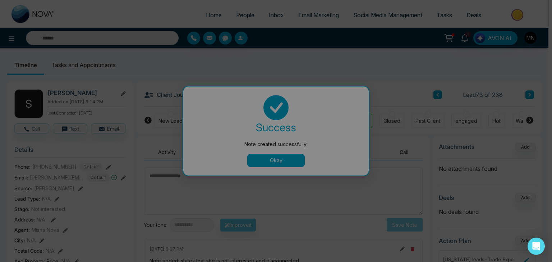
click at [285, 165] on body "**********" at bounding box center [274, 131] width 549 height 262
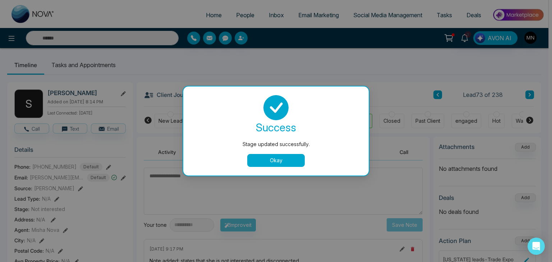
click at [290, 160] on button "Okay" at bounding box center [276, 160] width 58 height 13
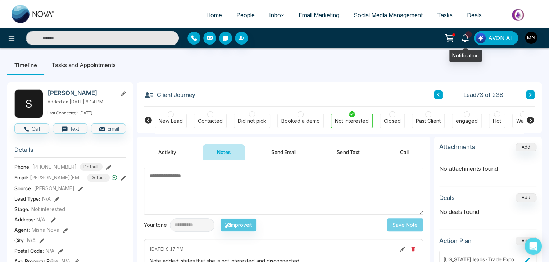
click at [467, 37] on span "3" at bounding box center [468, 34] width 6 height 6
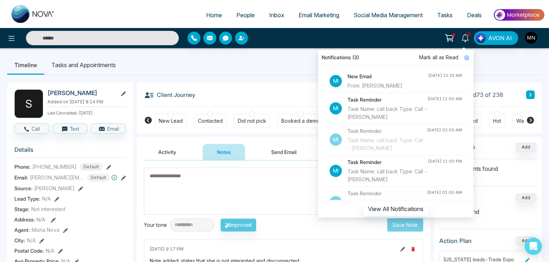
click at [376, 118] on div "Task Name: call back Type: Call - [PERSON_NAME]" at bounding box center [387, 113] width 80 height 16
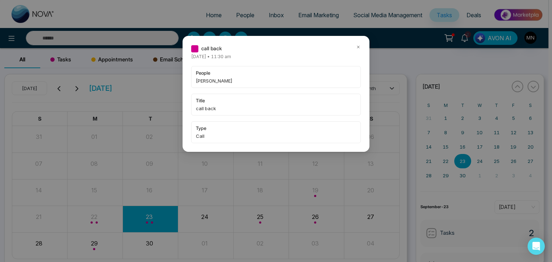
click at [358, 47] on icon at bounding box center [358, 47] width 5 height 5
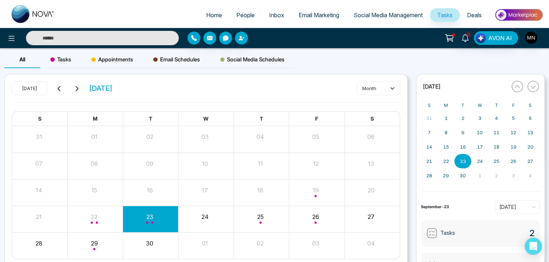
click at [243, 19] on link "People" at bounding box center [245, 15] width 33 height 14
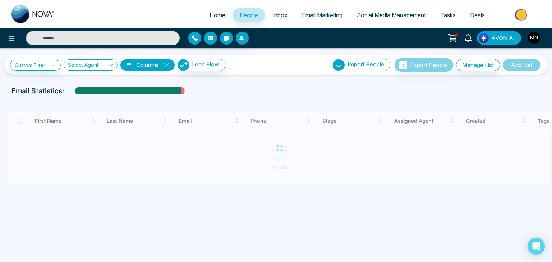
click at [100, 41] on input "text" at bounding box center [103, 38] width 154 height 14
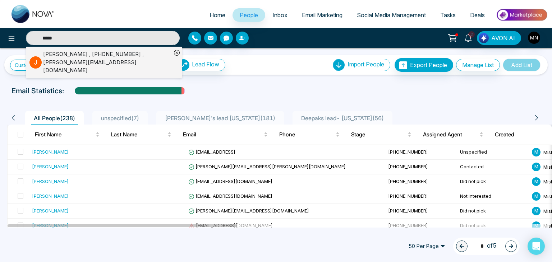
type input "*****"
click at [128, 60] on div "JOSHUA GIPSON , +14074872002 , gipson.j@gmail.com" at bounding box center [107, 62] width 128 height 24
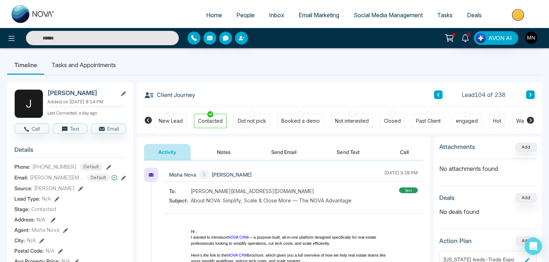
click at [341, 152] on button "Send Text" at bounding box center [347, 152] width 51 height 16
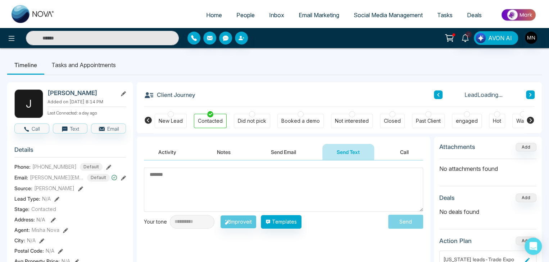
click at [229, 183] on textarea at bounding box center [283, 190] width 279 height 44
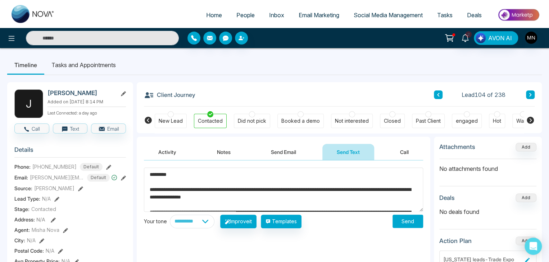
click at [171, 175] on textarea "**********" at bounding box center [283, 190] width 279 height 44
type textarea "**********"
click at [417, 220] on button "Send" at bounding box center [407, 221] width 31 height 13
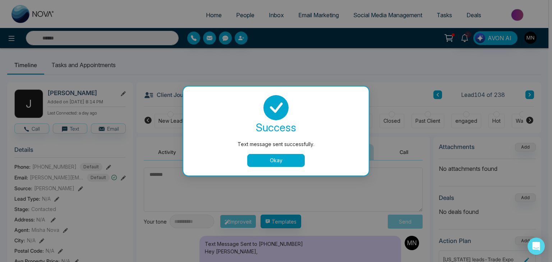
click at [265, 161] on button "Okay" at bounding box center [276, 160] width 58 height 13
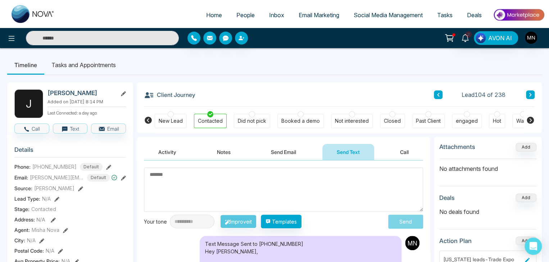
click at [104, 65] on li "Tasks and Appointments" at bounding box center [83, 64] width 79 height 19
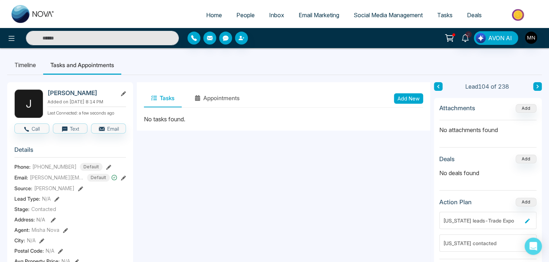
click at [408, 96] on button "Add New" at bounding box center [408, 98] width 29 height 10
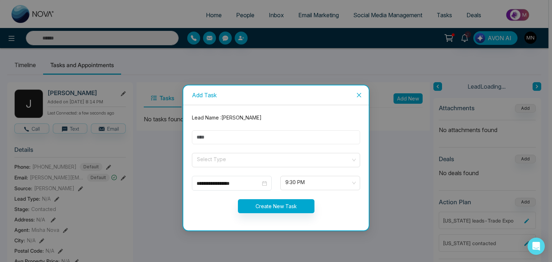
click at [202, 144] on input "text" at bounding box center [276, 137] width 168 height 14
type input "*********"
click at [227, 159] on input "search" at bounding box center [273, 158] width 155 height 11
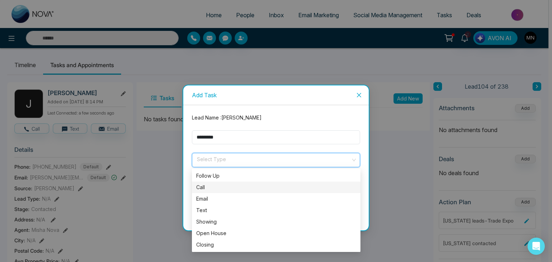
click at [208, 189] on div "Call" at bounding box center [276, 188] width 160 height 8
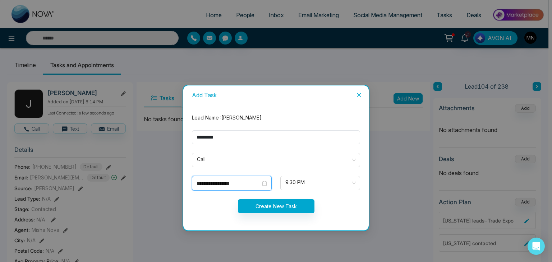
click at [244, 184] on input "**********" at bounding box center [229, 184] width 64 height 8
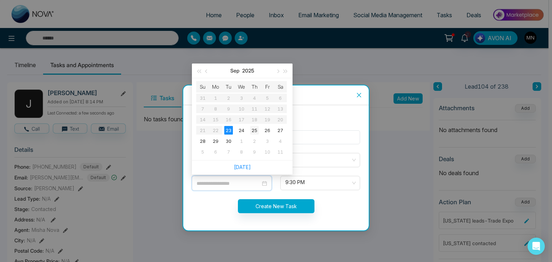
type input "**********"
click at [259, 132] on td "25" at bounding box center [254, 130] width 13 height 11
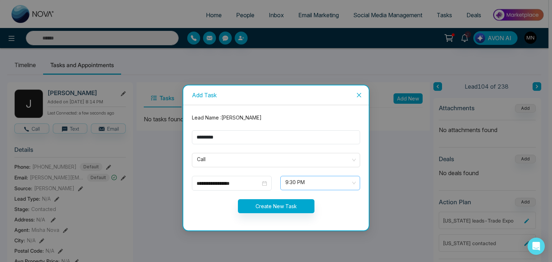
click at [297, 182] on span "9:30 PM" at bounding box center [320, 183] width 70 height 12
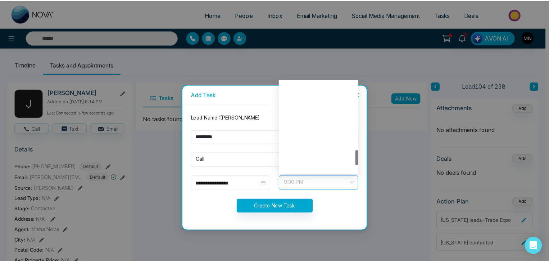
scroll to position [414, 0]
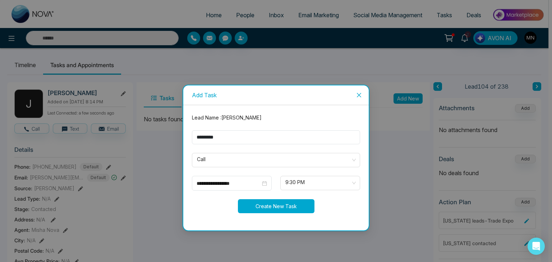
click at [285, 204] on button "Create New Task" at bounding box center [276, 206] width 77 height 14
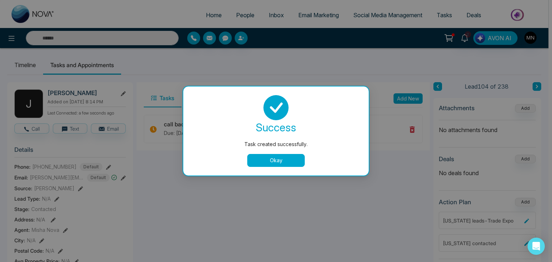
click at [292, 162] on button "Okay" at bounding box center [276, 160] width 58 height 13
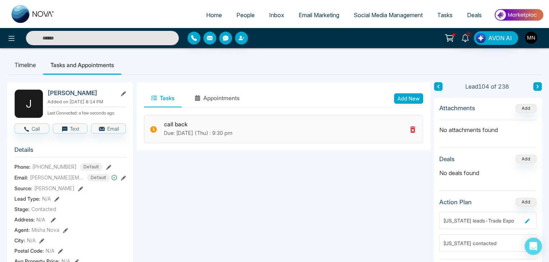
click at [410, 128] on icon at bounding box center [412, 129] width 9 height 9
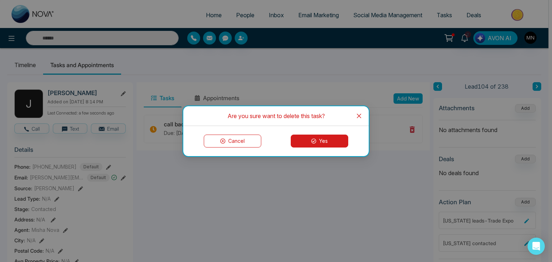
click at [361, 115] on icon "close" at bounding box center [359, 116] width 6 height 6
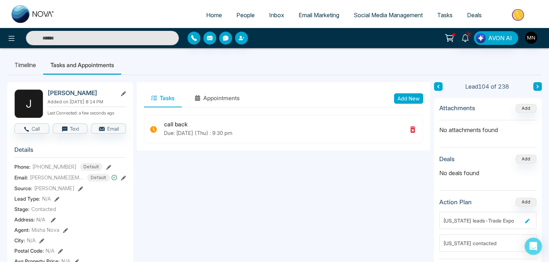
click at [437, 83] on button at bounding box center [438, 86] width 9 height 9
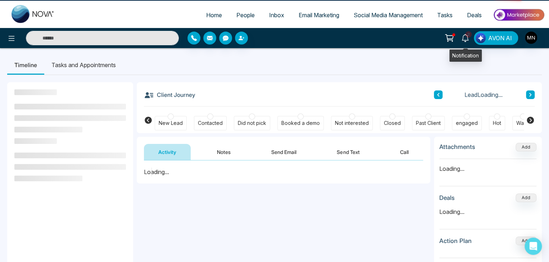
click at [469, 38] on span "2" at bounding box center [468, 34] width 6 height 6
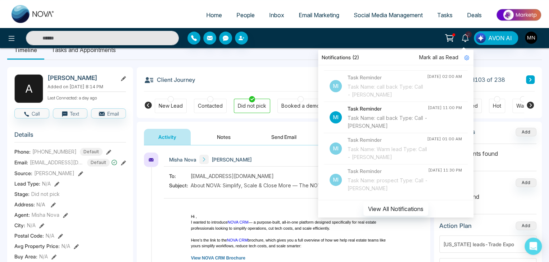
scroll to position [15, 0]
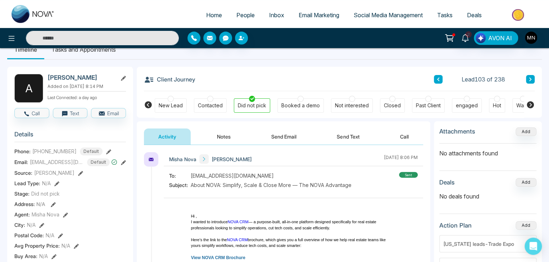
click at [126, 39] on input "text" at bounding box center [102, 38] width 153 height 14
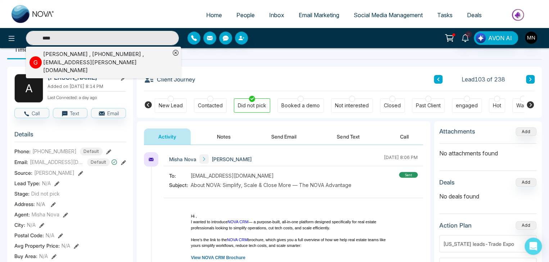
type input "****"
click at [85, 56] on div "Gigi otero , +16456667856 , gigi.otero@citynational.com" at bounding box center [106, 62] width 127 height 24
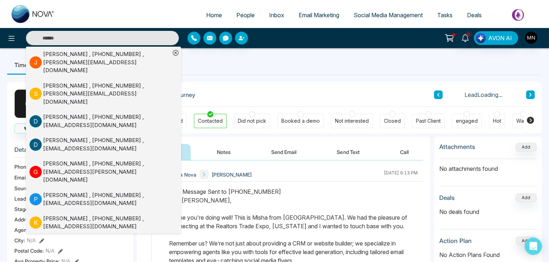
click at [227, 152] on button "Notes" at bounding box center [223, 152] width 42 height 16
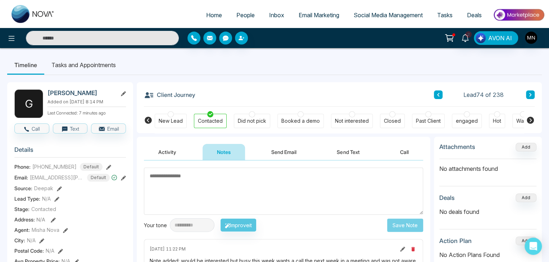
click at [231, 194] on textarea at bounding box center [283, 191] width 279 height 47
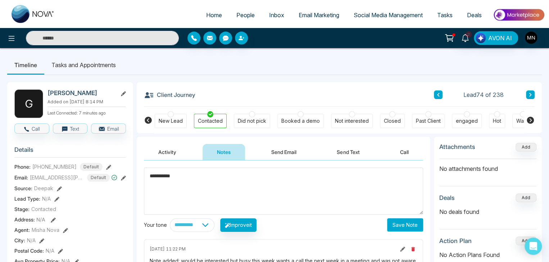
type textarea "**********"
click at [418, 224] on button "Save Note" at bounding box center [405, 225] width 36 height 13
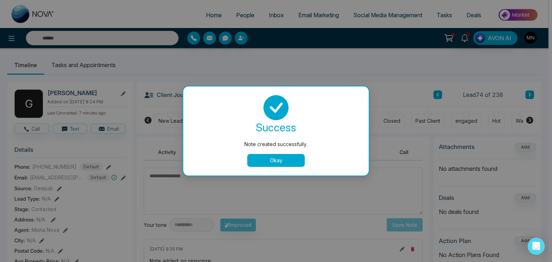
click at [411, 223] on div "Note created successfully. success Note created successfully. Okay" at bounding box center [276, 131] width 552 height 262
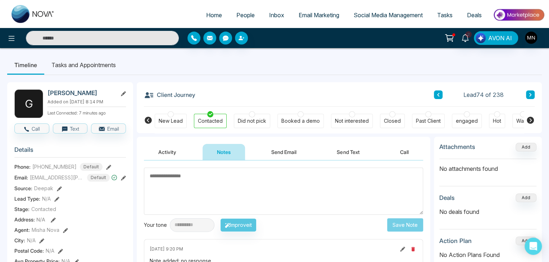
click at [69, 68] on li "Tasks and Appointments" at bounding box center [83, 64] width 79 height 19
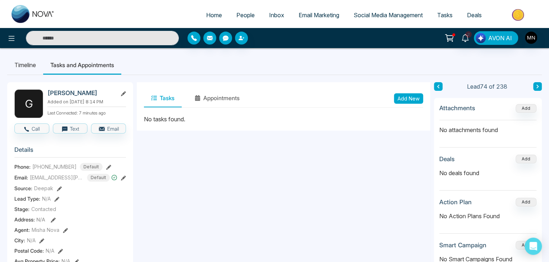
click at [18, 63] on li "Timeline" at bounding box center [25, 64] width 36 height 19
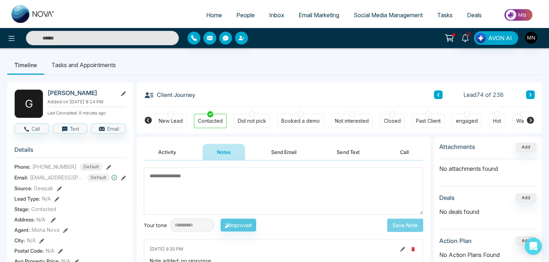
click at [216, 120] on div "Contacted" at bounding box center [210, 121] width 25 height 7
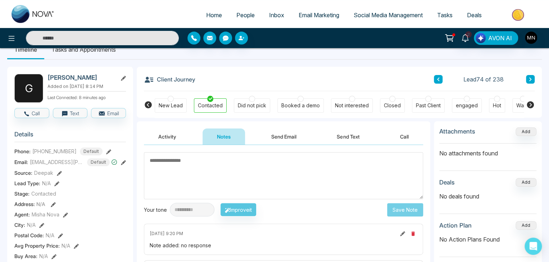
scroll to position [12, 0]
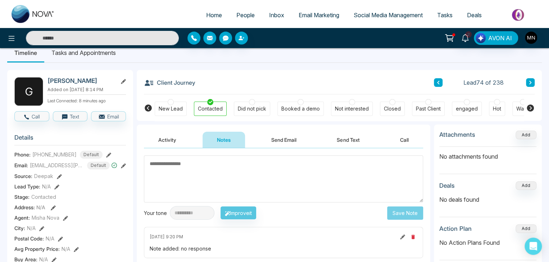
click at [335, 142] on button "Send Text" at bounding box center [347, 140] width 51 height 16
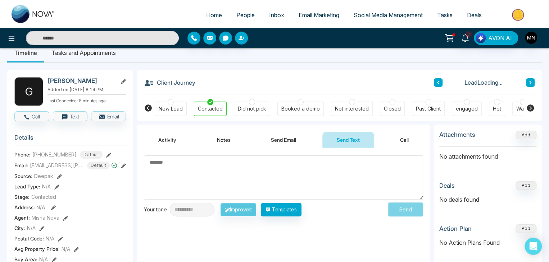
click at [263, 172] on textarea at bounding box center [283, 178] width 279 height 44
type textarea "**********"
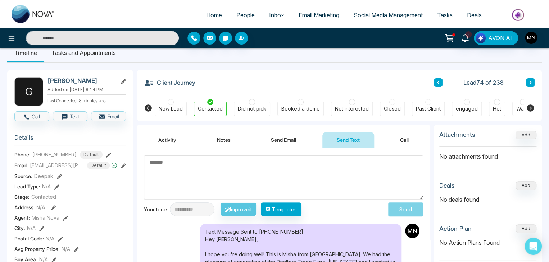
click at [294, 138] on button "Send Email" at bounding box center [283, 140] width 54 height 16
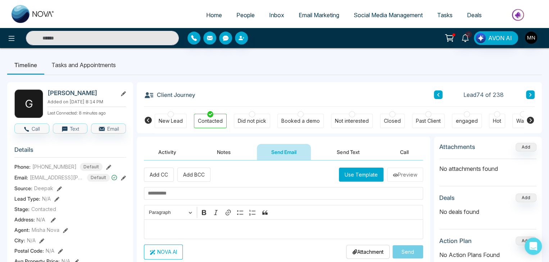
click at [253, 120] on div "Did not pick" at bounding box center [252, 121] width 28 height 7
click at [207, 116] on div "Contacted" at bounding box center [210, 121] width 33 height 14
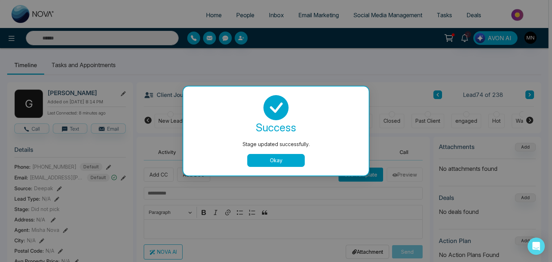
click at [254, 162] on button "Okay" at bounding box center [276, 160] width 58 height 13
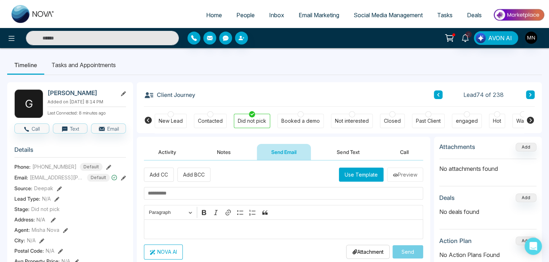
click at [215, 121] on div "Contacted" at bounding box center [210, 121] width 25 height 7
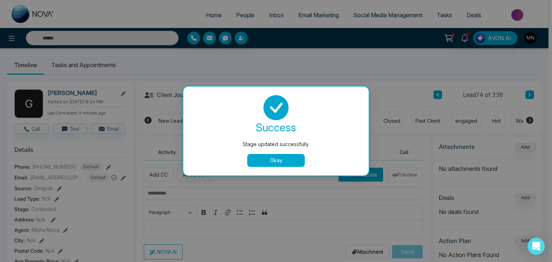
click at [269, 164] on button "Okay" at bounding box center [276, 160] width 58 height 13
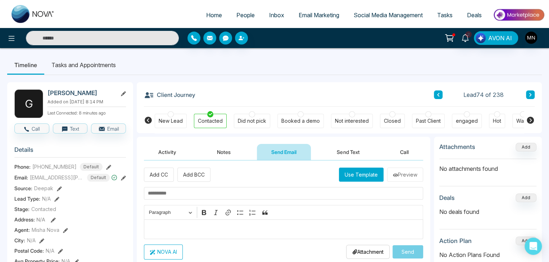
click at [217, 155] on button "Notes" at bounding box center [223, 152] width 42 height 16
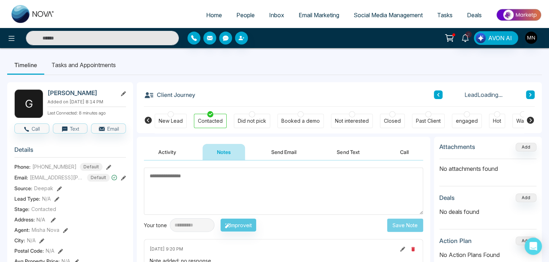
click at [177, 150] on button "Activity" at bounding box center [167, 152] width 47 height 16
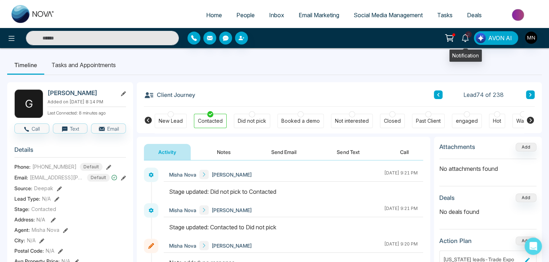
click at [466, 36] on span "2" at bounding box center [468, 34] width 6 height 6
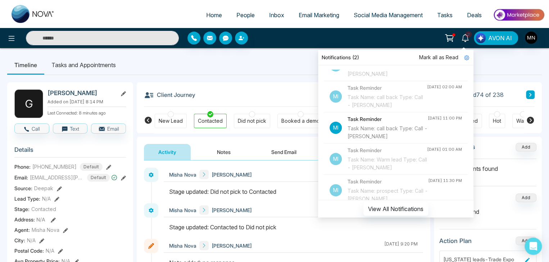
scroll to position [44, 0]
click at [393, 140] on div "Task Name: call back Type: Call - [PERSON_NAME]" at bounding box center [387, 132] width 80 height 16
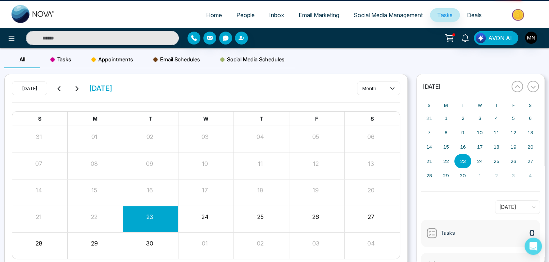
click at [361, 131] on div "06" at bounding box center [371, 135] width 54 height 11
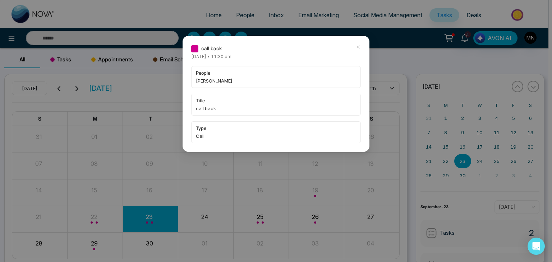
click at [244, 80] on span "[PERSON_NAME]" at bounding box center [276, 80] width 160 height 7
click at [358, 48] on icon at bounding box center [358, 47] width 5 height 5
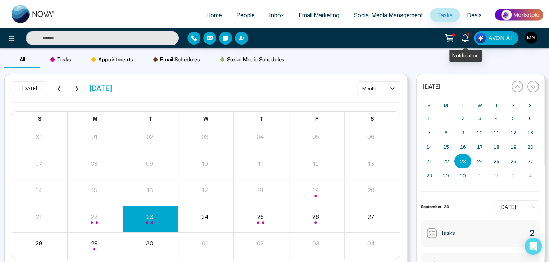
click at [465, 40] on icon at bounding box center [464, 38] width 7 height 8
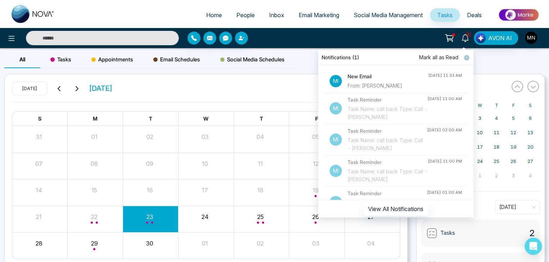
click at [393, 84] on div "From: [PERSON_NAME]" at bounding box center [387, 86] width 81 height 8
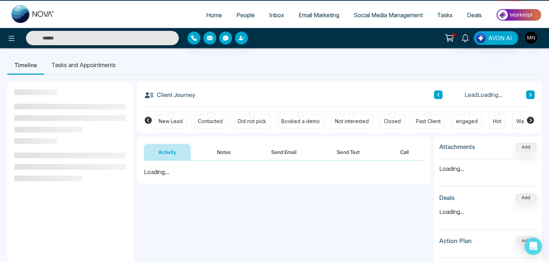
click at [348, 79] on div "**********" at bounding box center [274, 213] width 534 height 277
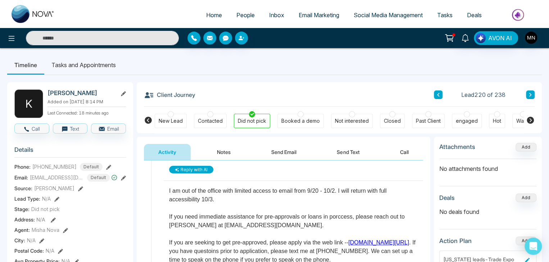
scroll to position [24, 0]
